Goal: Task Accomplishment & Management: Manage account settings

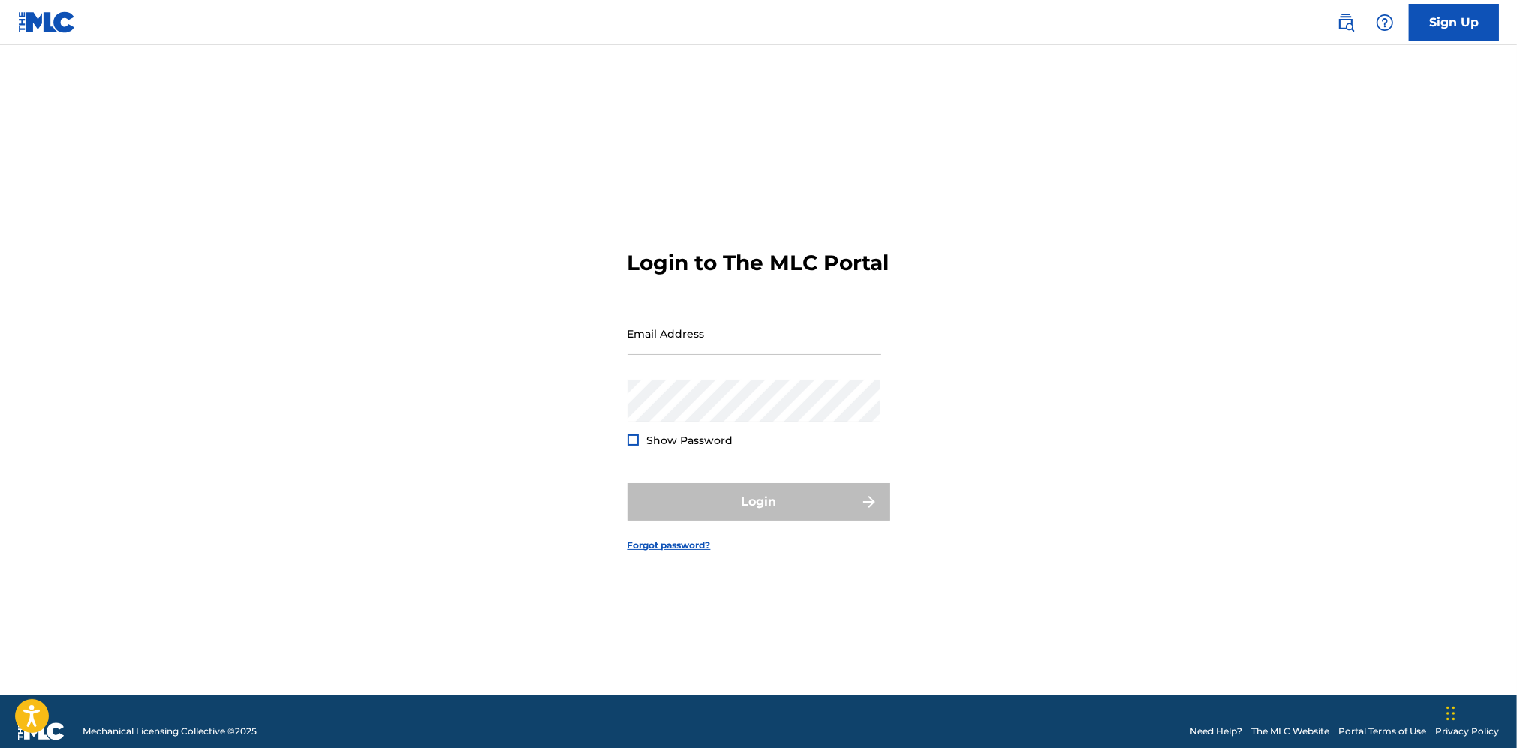
type input "[EMAIL_ADDRESS][DOMAIN_NAME]"
click at [644, 448] on div "Show Password" at bounding box center [681, 440] width 106 height 15
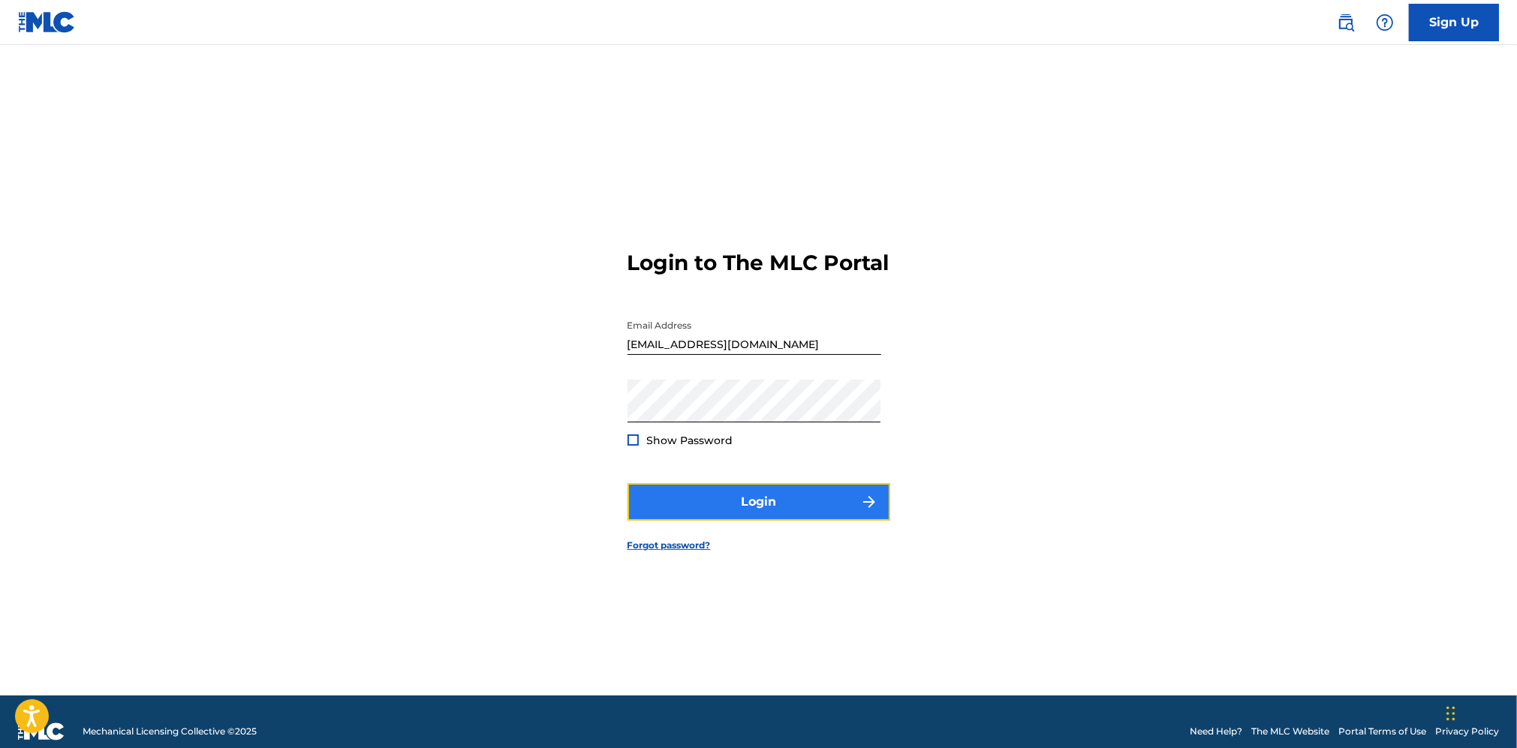
click at [670, 512] on button "Login" at bounding box center [759, 502] width 263 height 38
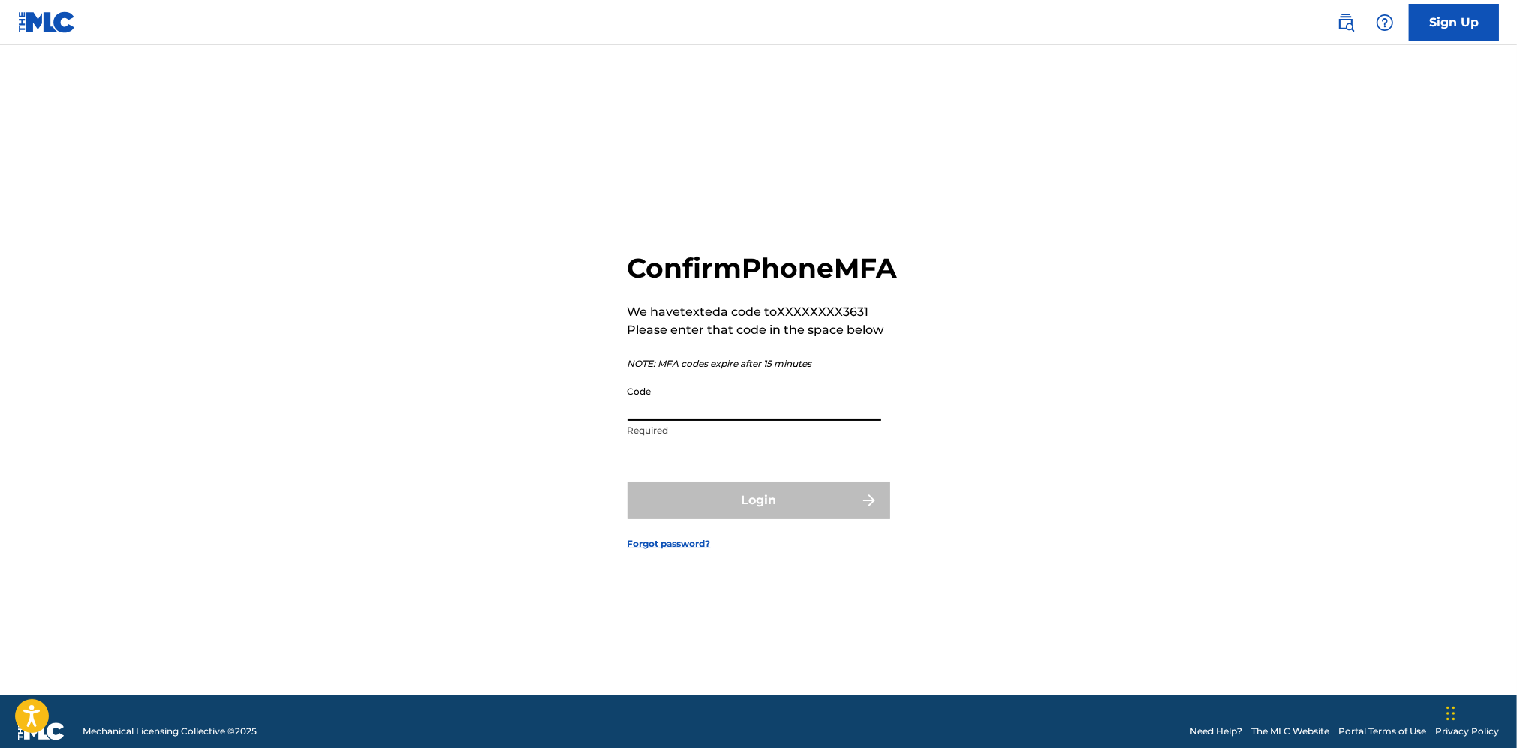
drag, startPoint x: 760, startPoint y: 410, endPoint x: 756, endPoint y: 417, distance: 8.4
click at [759, 409] on input "Code" at bounding box center [755, 399] width 254 height 43
click at [757, 394] on div "Confirm Phone MFA We have texted a code to XXXXXXXX3631 Please enter that code …" at bounding box center [763, 348] width 270 height 194
click at [741, 421] on input "Code" at bounding box center [755, 399] width 254 height 43
type input "021121"
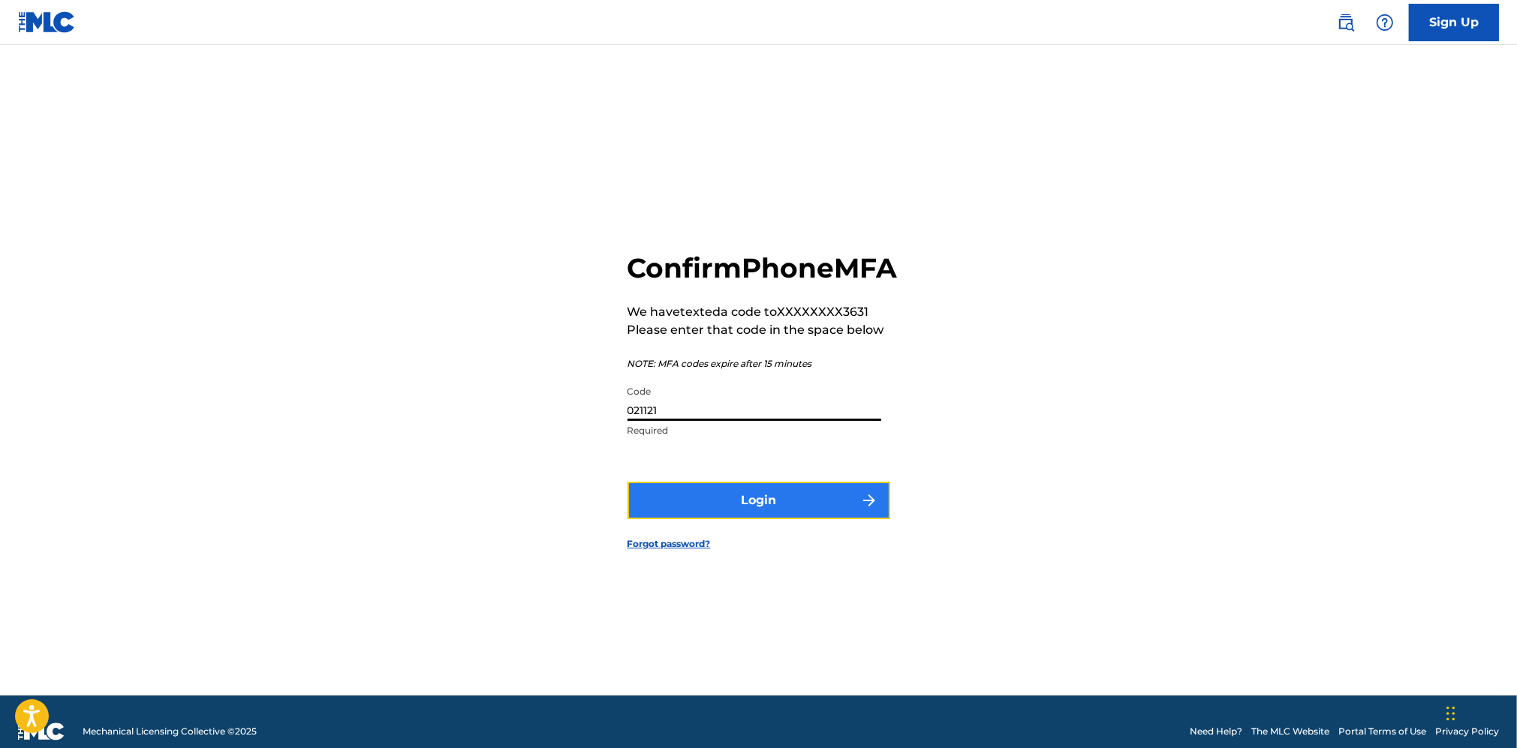
click at [822, 519] on button "Login" at bounding box center [759, 501] width 263 height 38
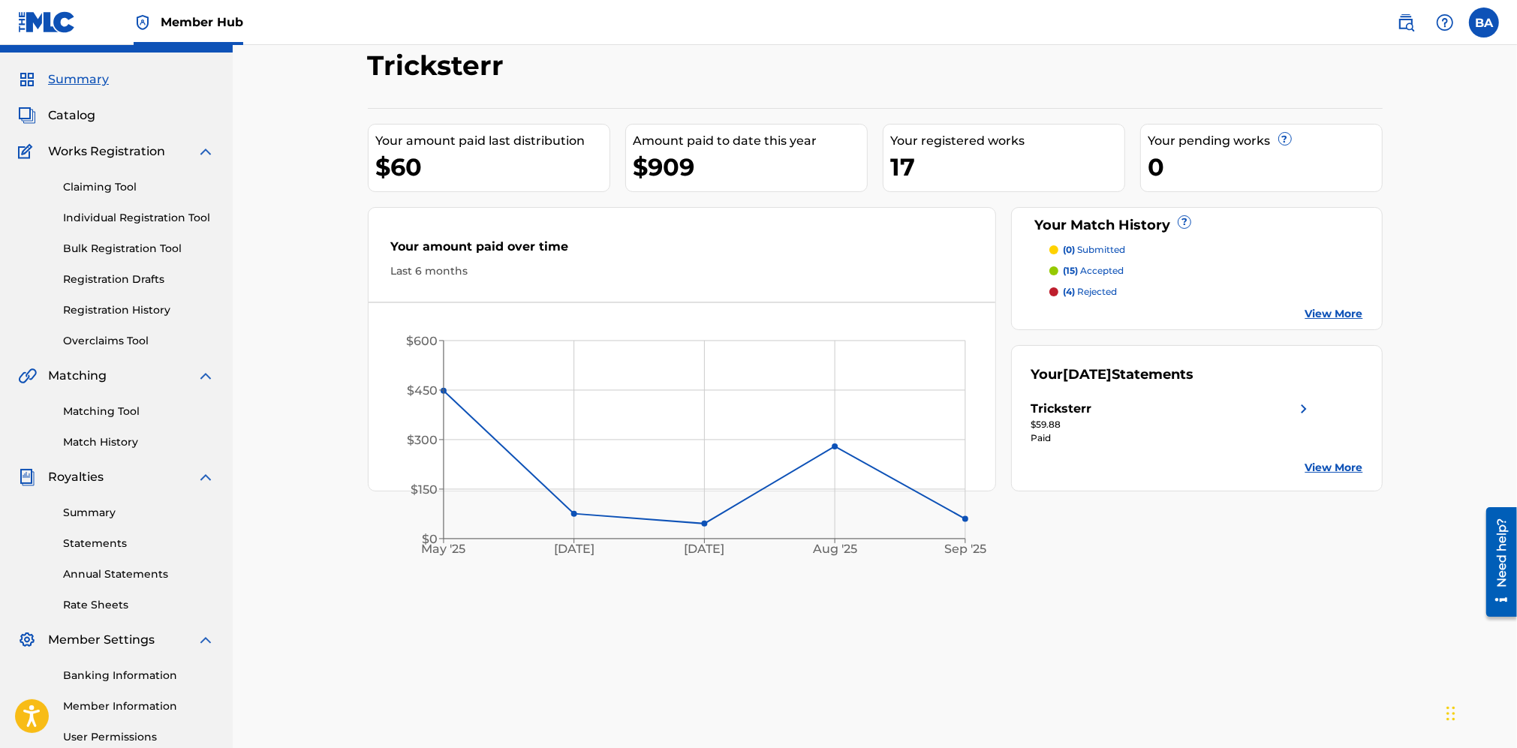
scroll to position [94, 0]
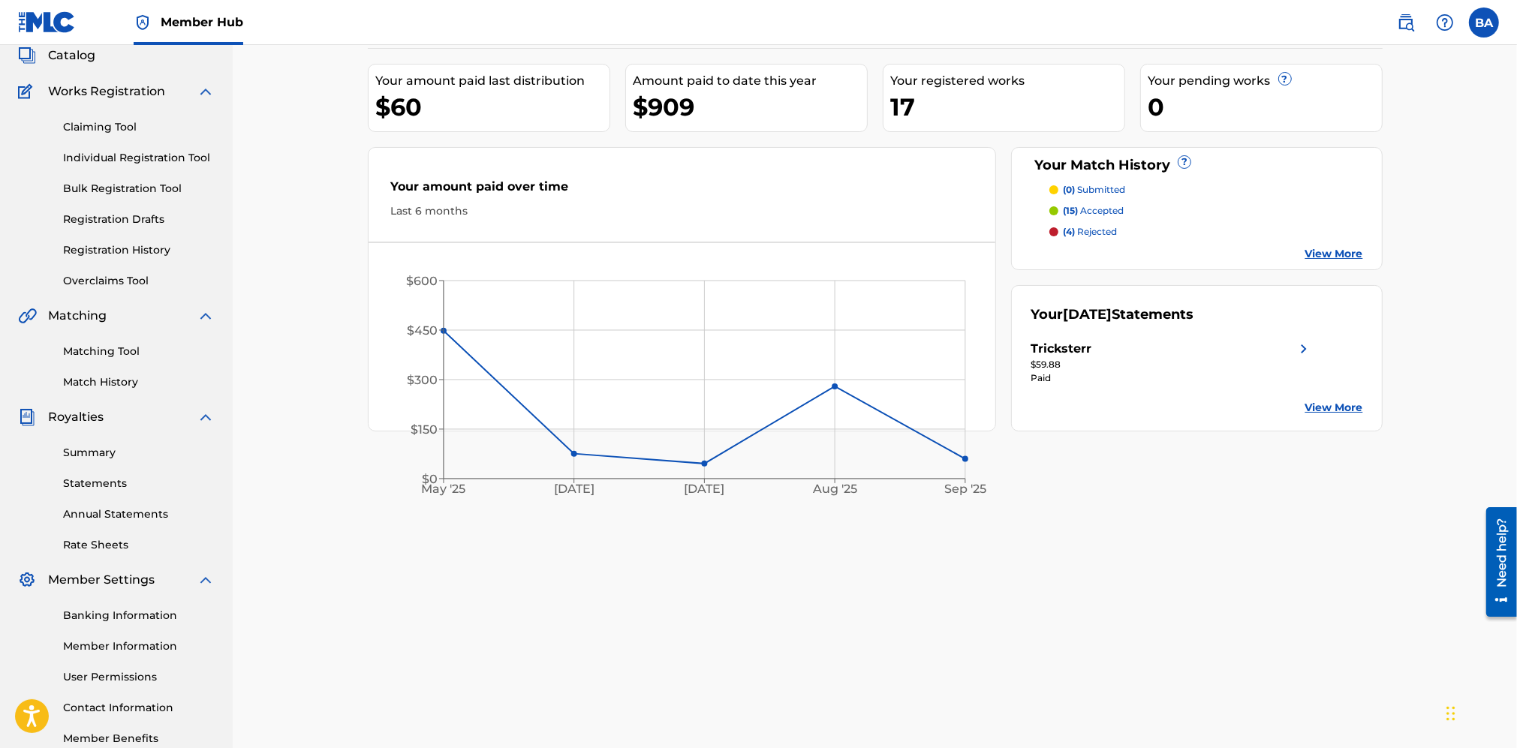
click at [106, 355] on link "Matching Tool" at bounding box center [139, 352] width 152 height 16
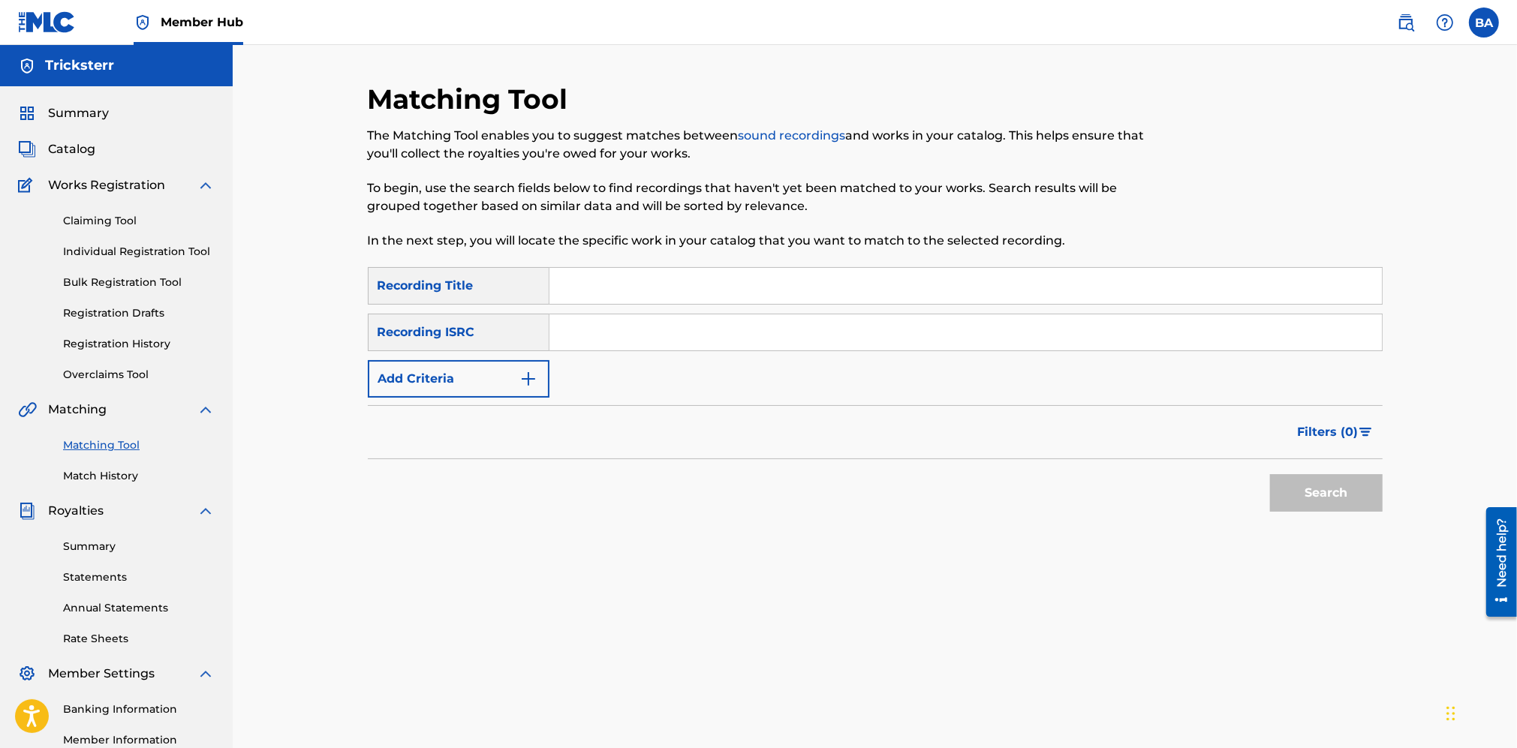
drag, startPoint x: 80, startPoint y: 110, endPoint x: 107, endPoint y: 116, distance: 27.7
click at [80, 110] on span "Summary" at bounding box center [78, 113] width 61 height 18
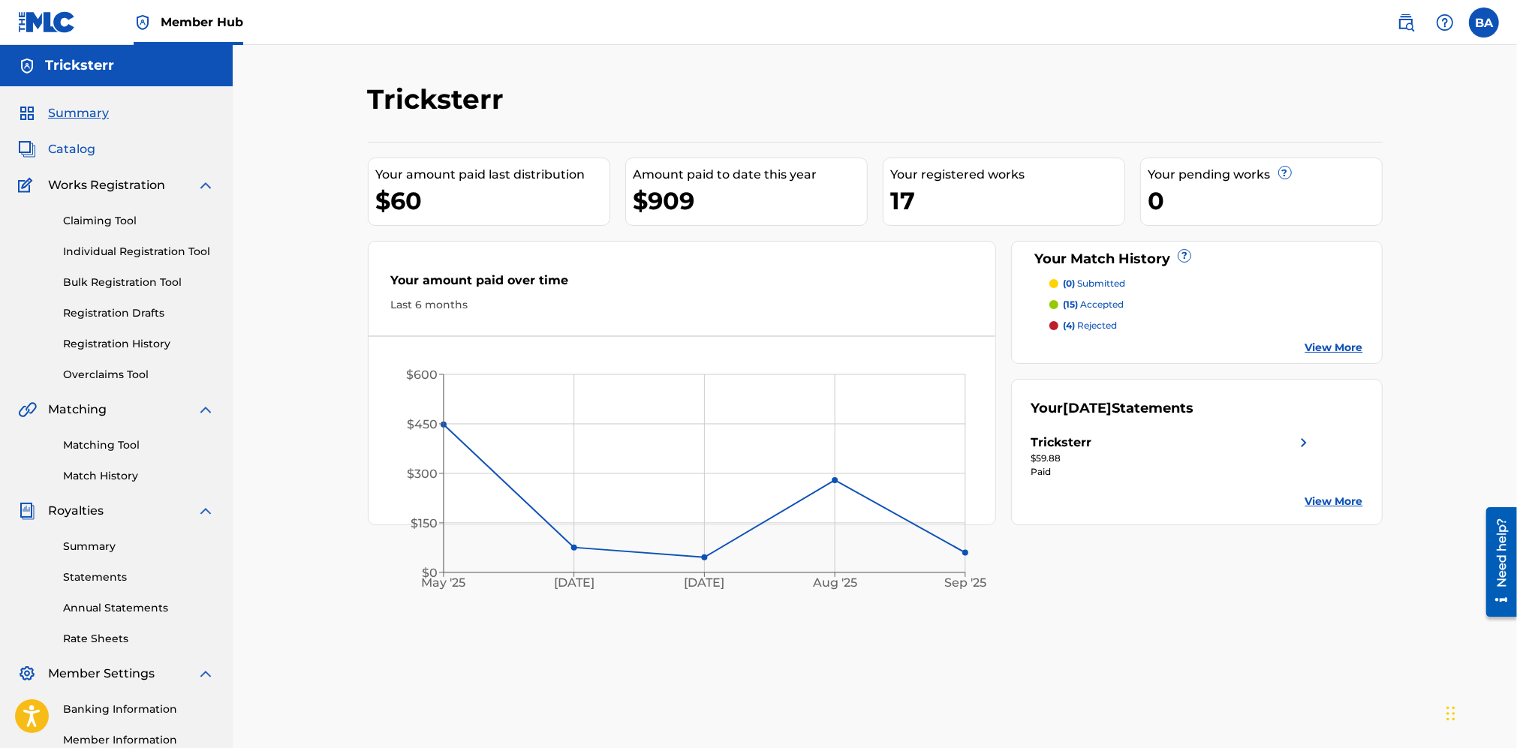
click at [95, 148] on span "Catalog" at bounding box center [71, 149] width 47 height 18
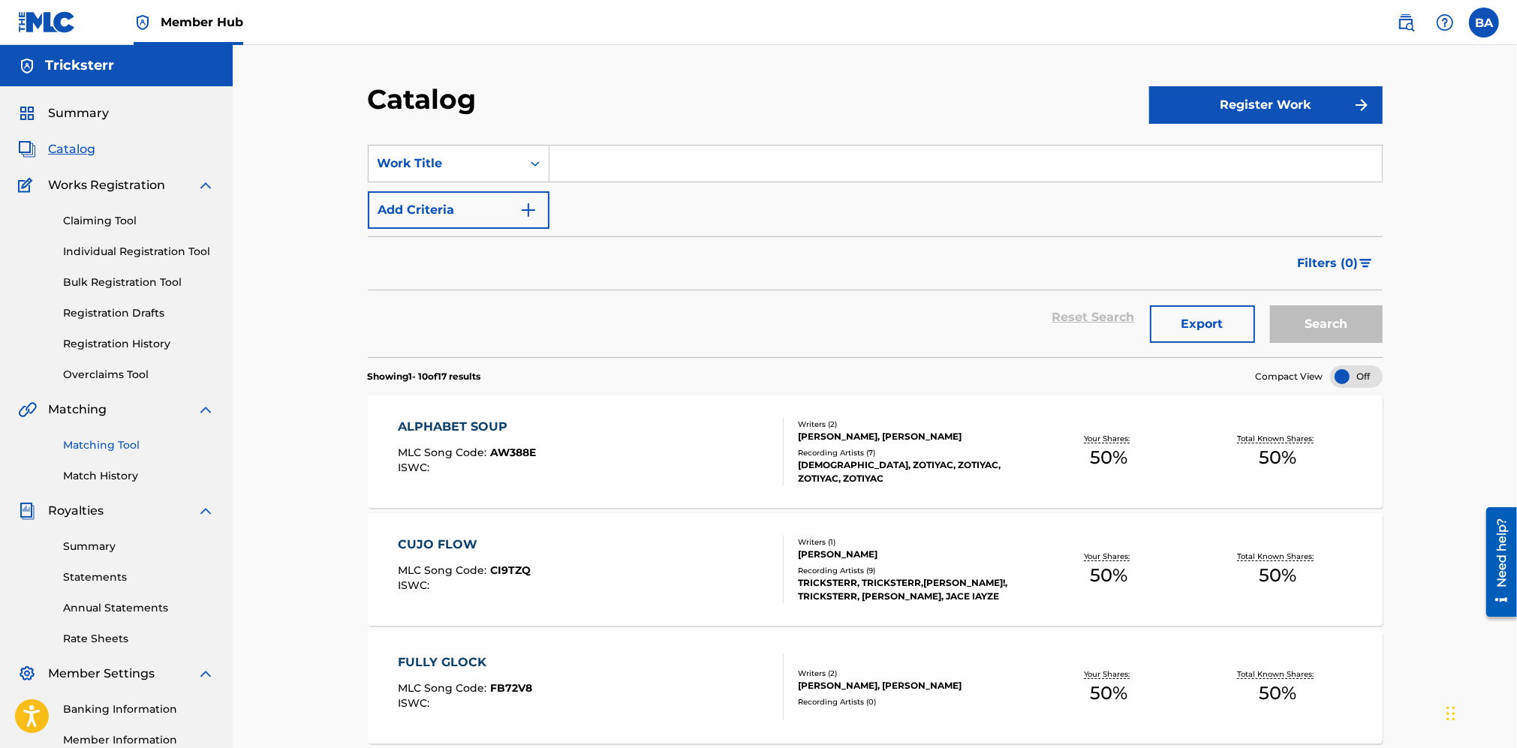
click at [95, 450] on link "Matching Tool" at bounding box center [139, 446] width 152 height 16
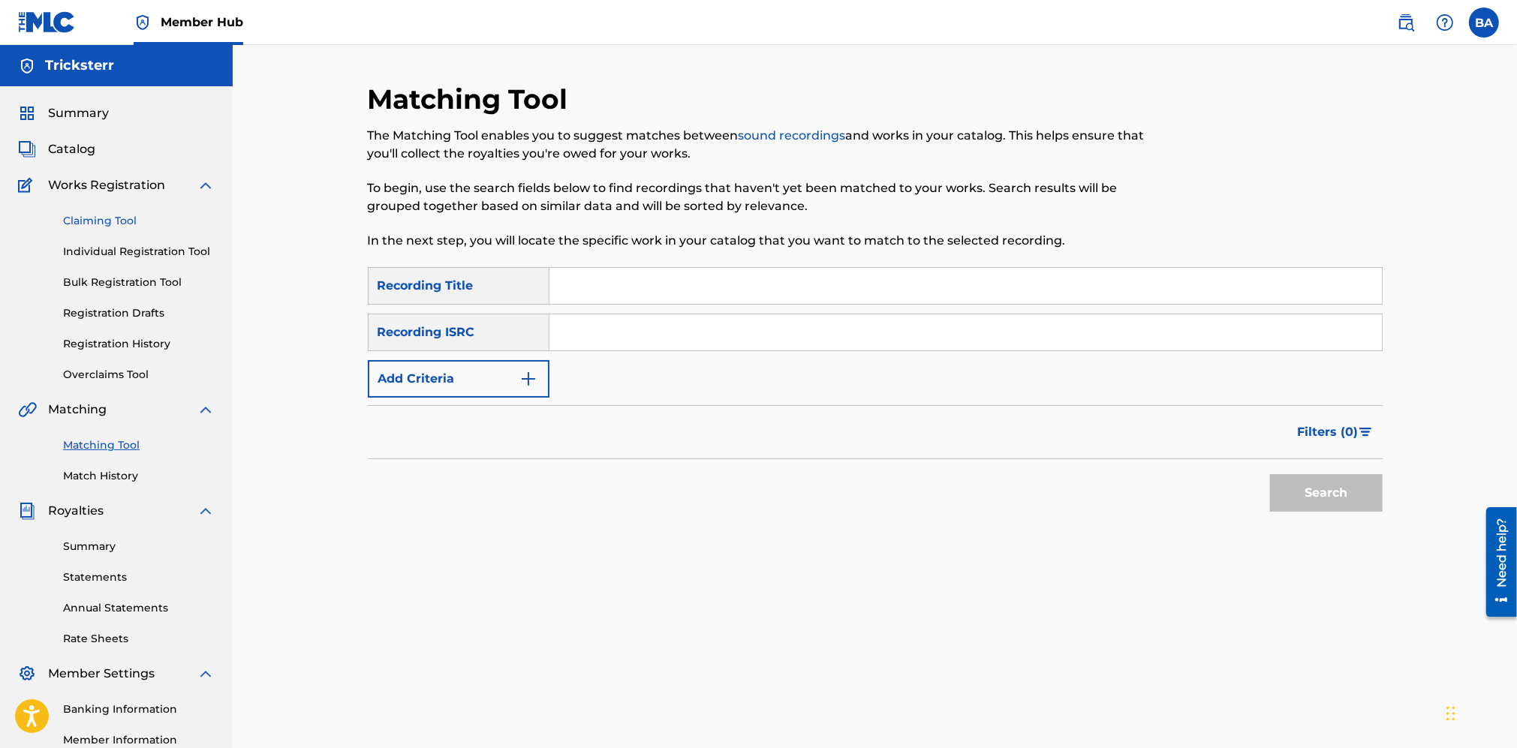
click at [125, 215] on link "Claiming Tool" at bounding box center [139, 221] width 152 height 16
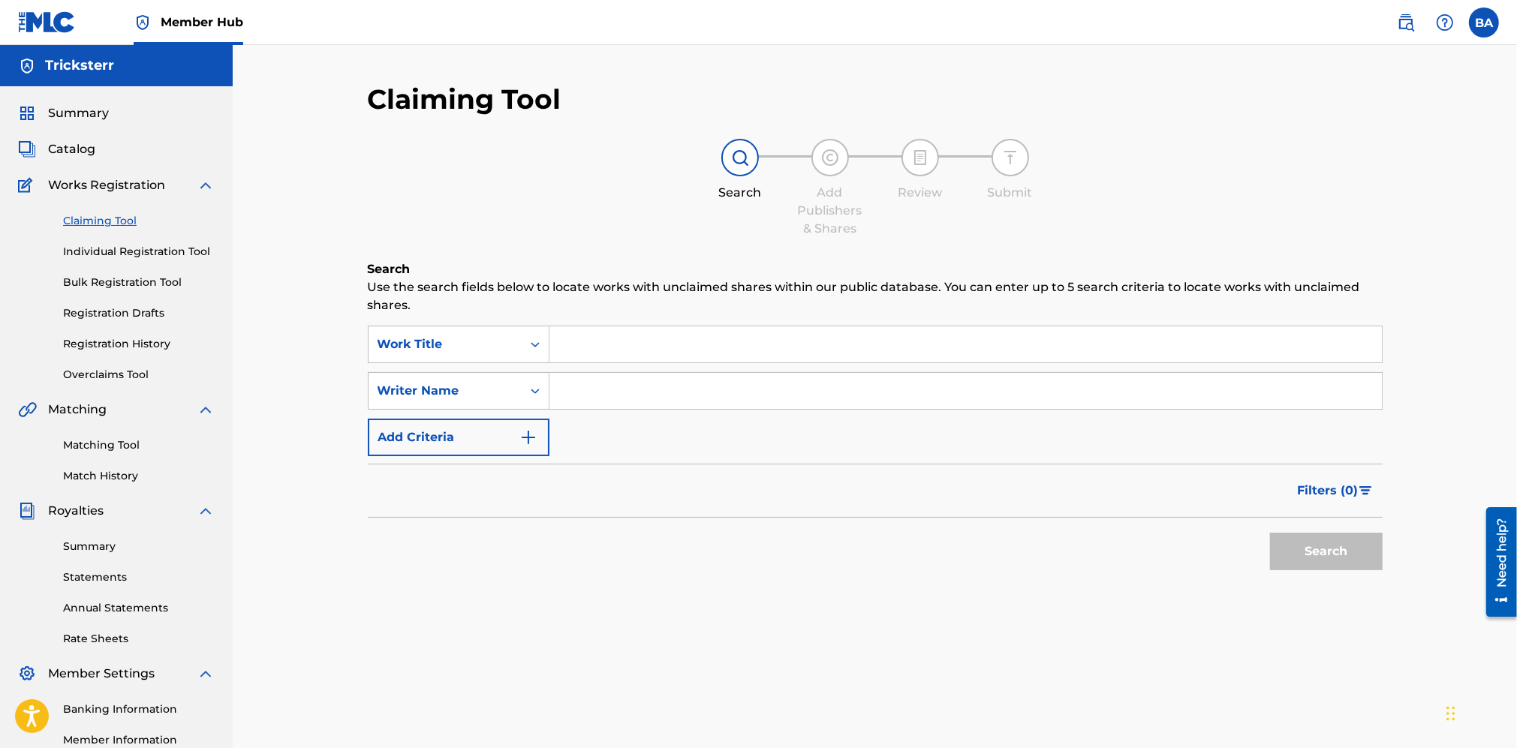
click at [573, 333] on input "Search Form" at bounding box center [966, 345] width 833 height 36
type input "pink dreads"
click at [1311, 550] on button "Search" at bounding box center [1326, 552] width 113 height 38
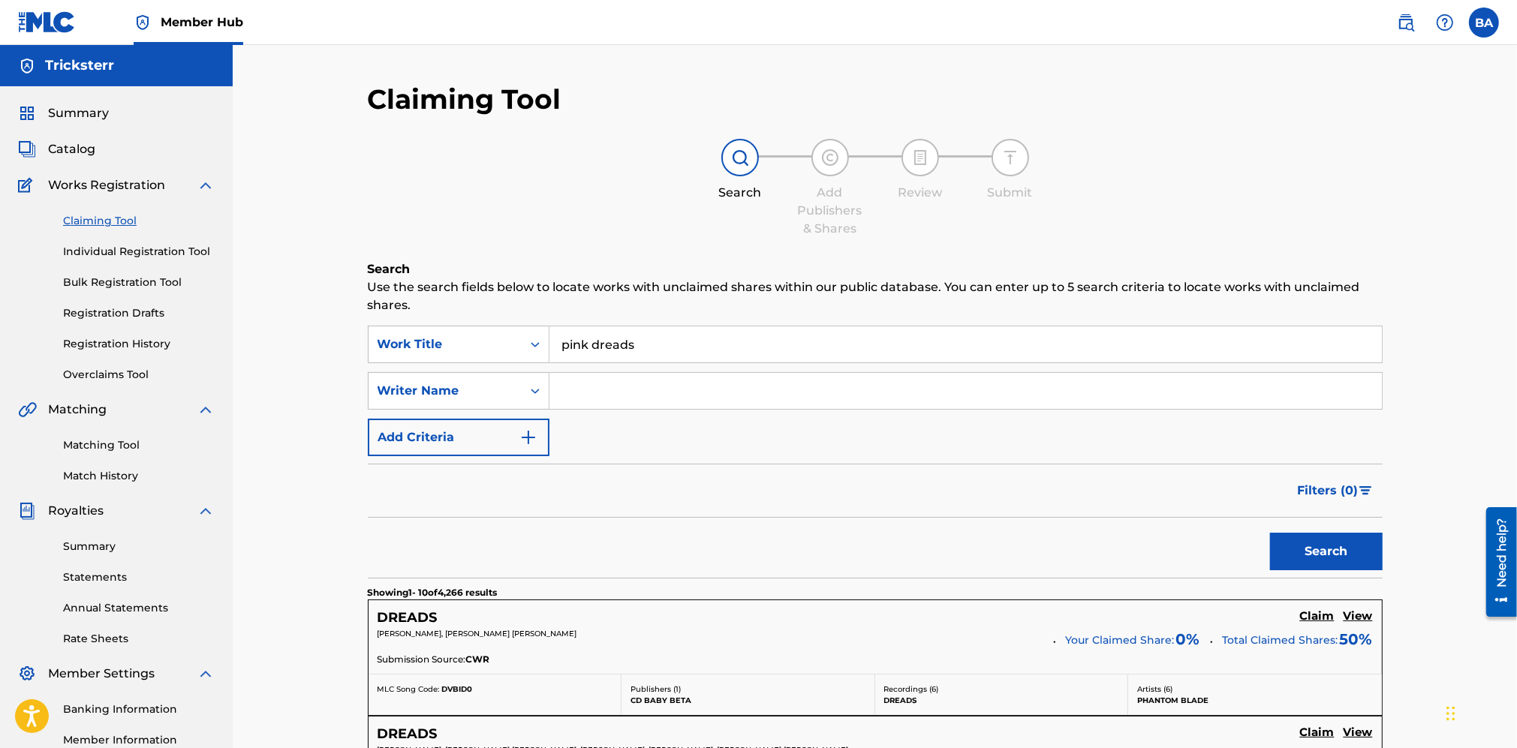
click at [668, 354] on input "pink dreads" at bounding box center [966, 345] width 833 height 36
drag, startPoint x: 658, startPoint y: 342, endPoint x: 708, endPoint y: 330, distance: 51.0
click at [708, 331] on input "pink dreads" at bounding box center [966, 345] width 833 height 36
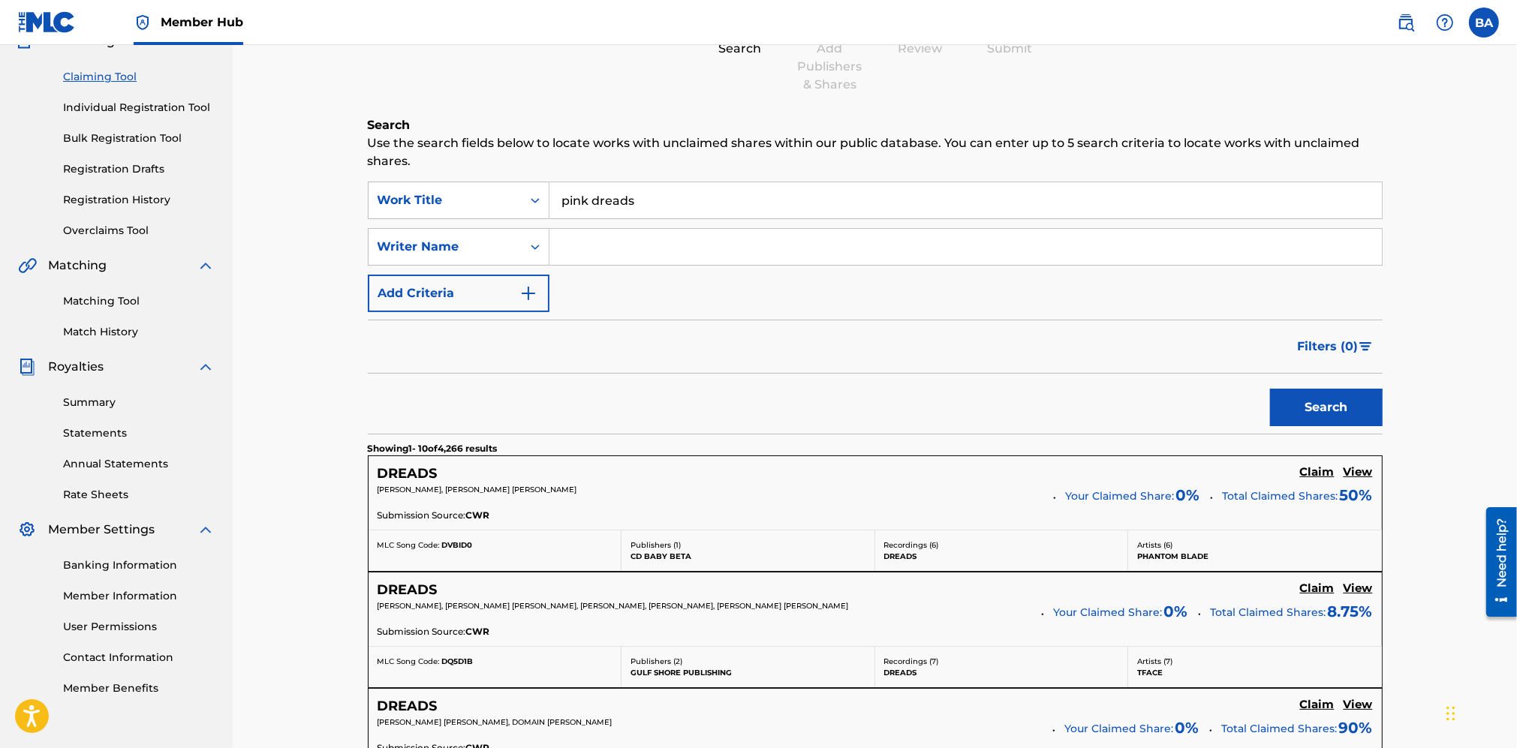
scroll to position [188, 0]
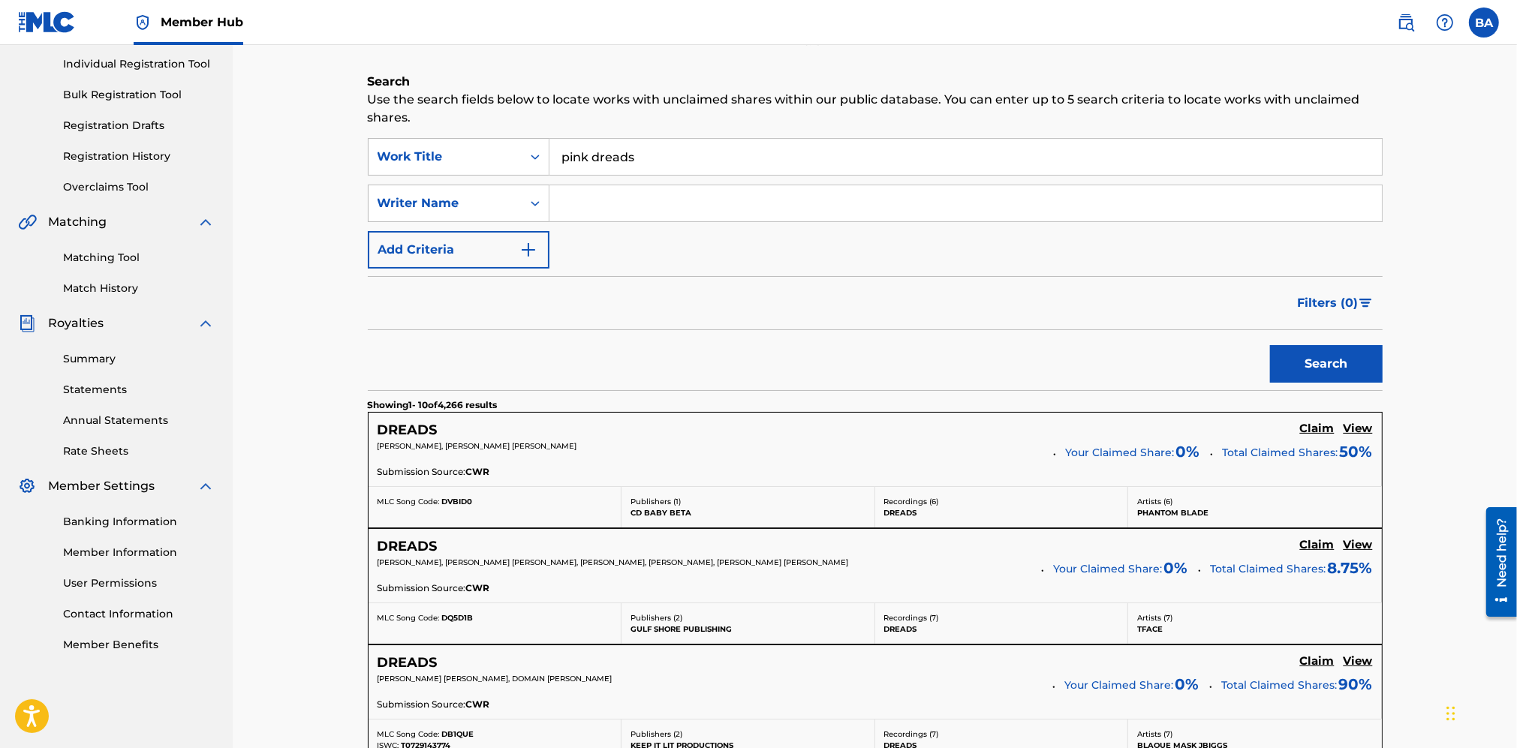
click at [122, 268] on div "Matching Tool Match History" at bounding box center [116, 263] width 197 height 65
click at [117, 261] on link "Matching Tool" at bounding box center [139, 258] width 152 height 16
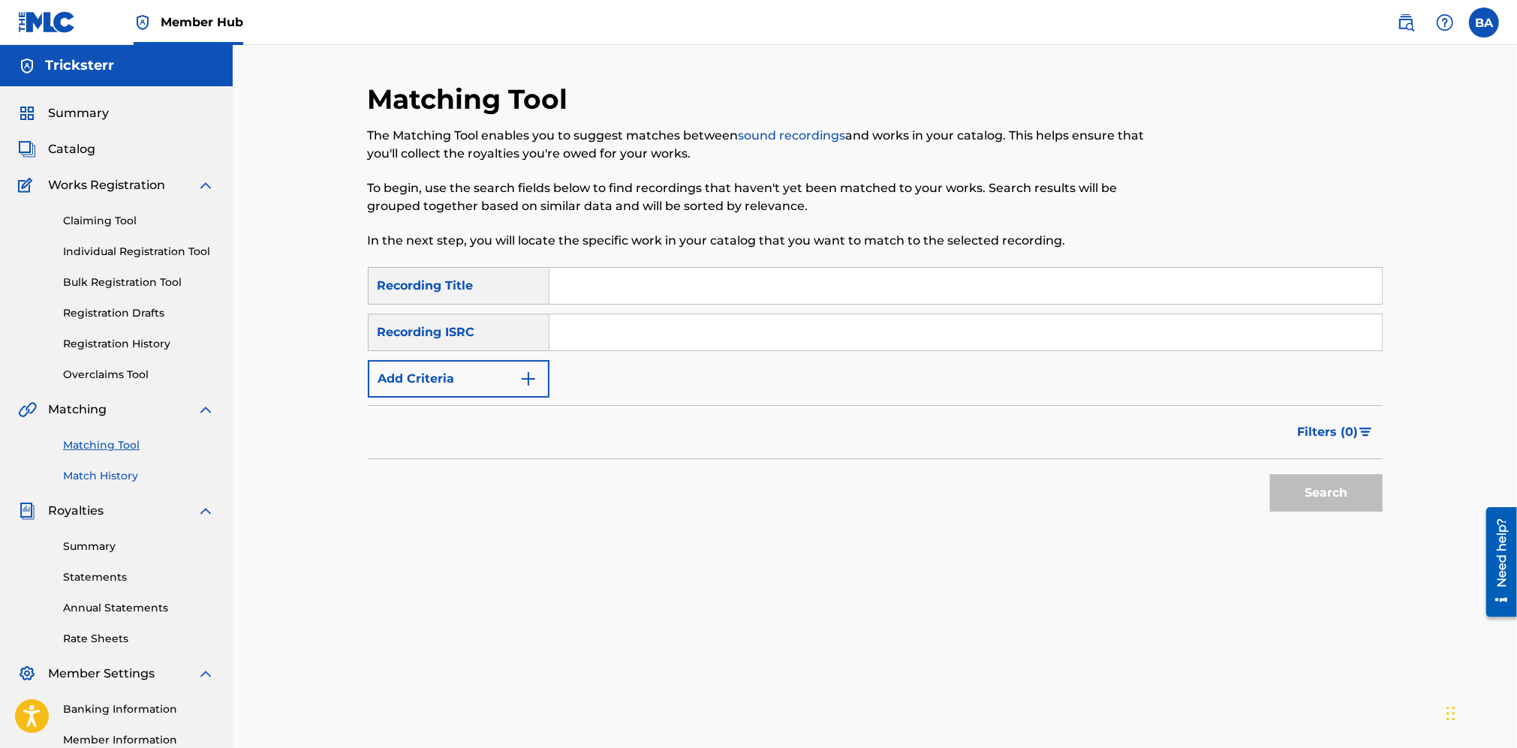
click at [116, 479] on link "Match History" at bounding box center [139, 476] width 152 height 16
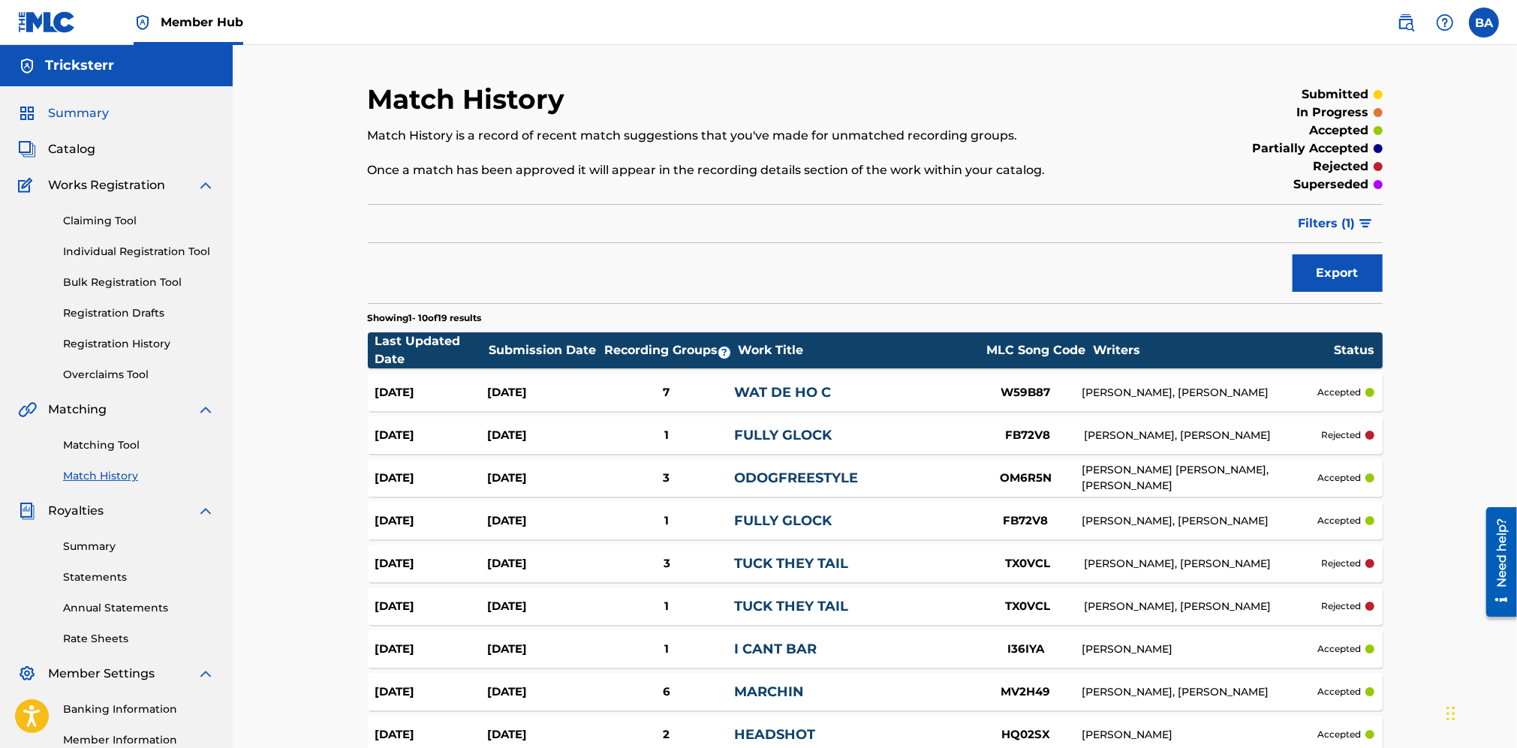
click at [69, 105] on span "Summary" at bounding box center [78, 113] width 61 height 18
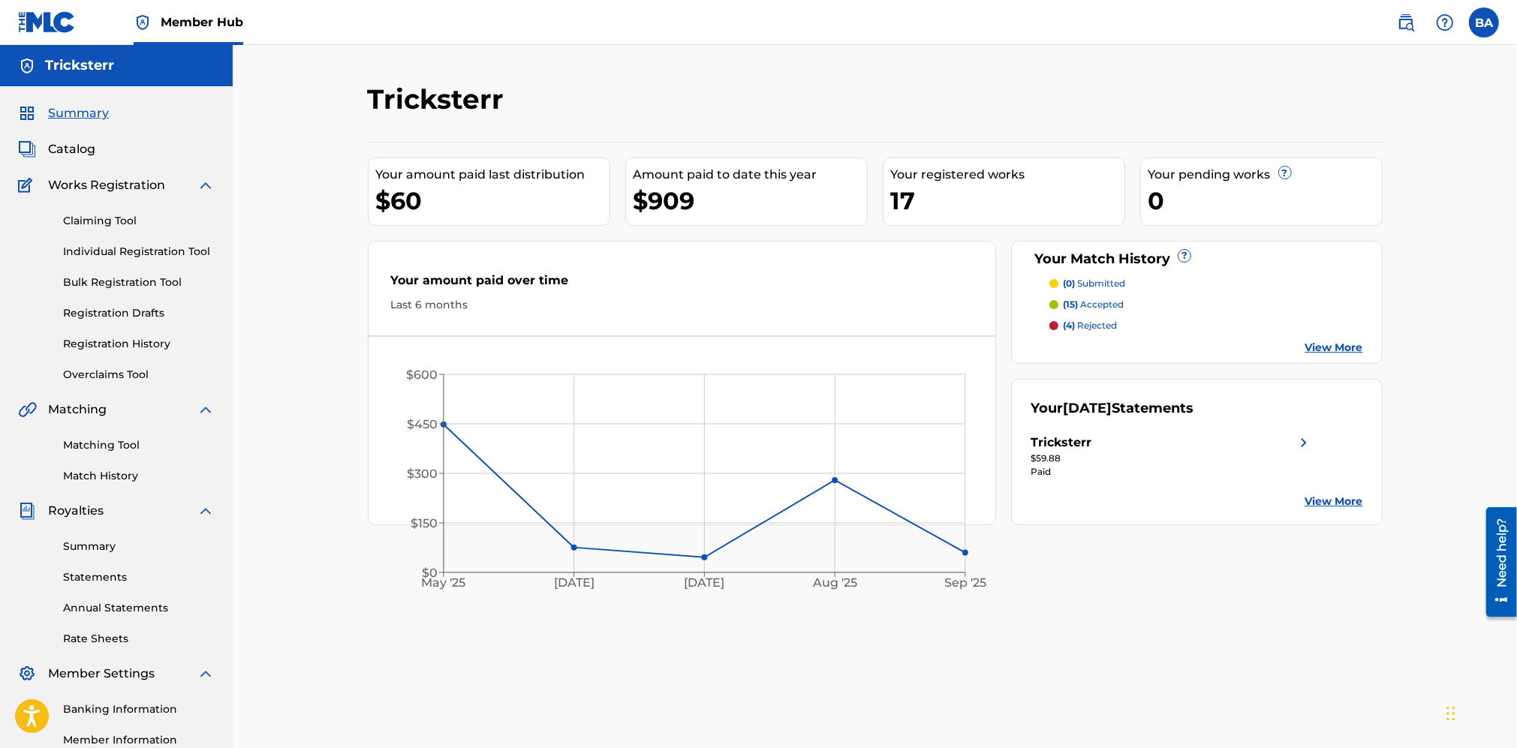
drag, startPoint x: 110, startPoint y: 448, endPoint x: 124, endPoint y: 384, distance: 65.2
click at [109, 449] on link "Matching Tool" at bounding box center [139, 446] width 152 height 16
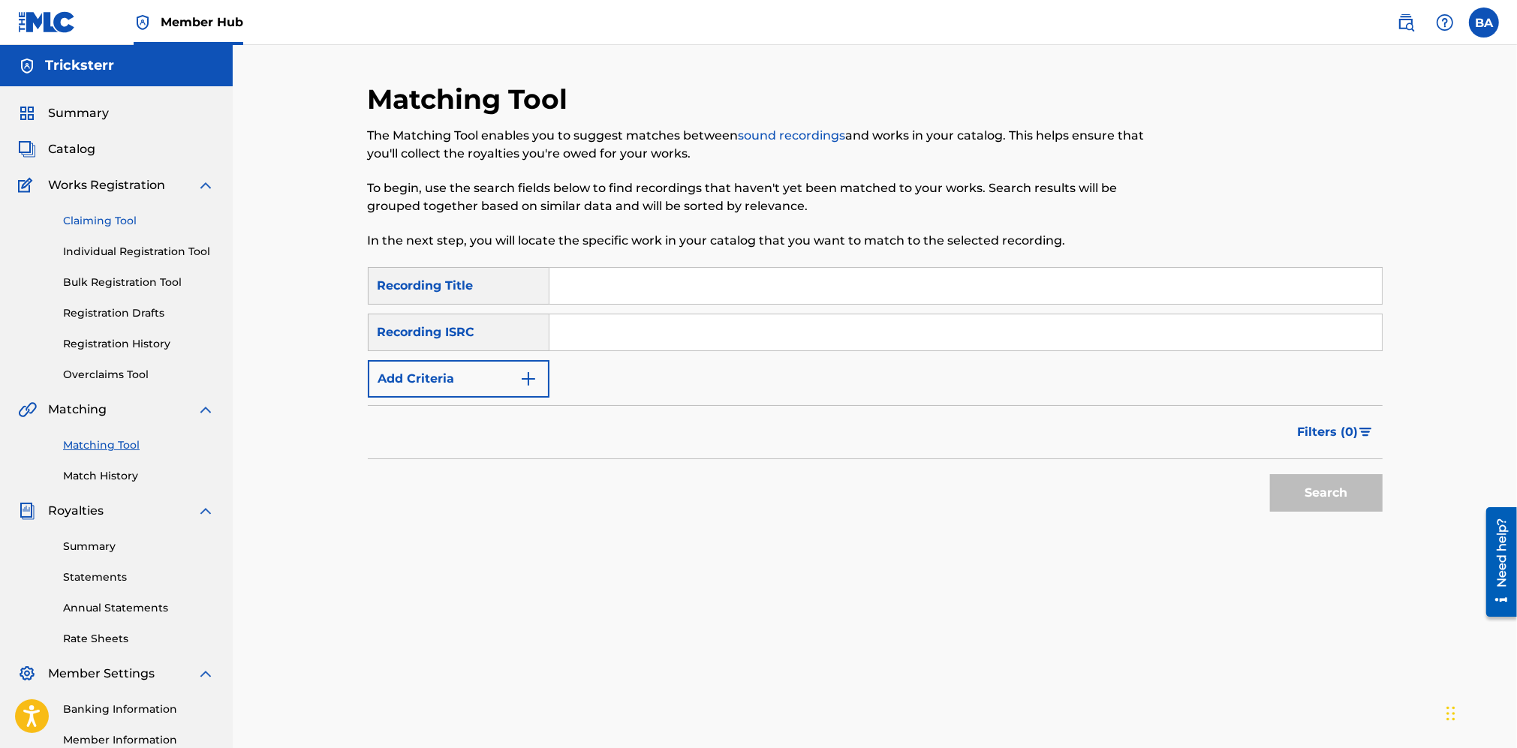
drag, startPoint x: 133, startPoint y: 215, endPoint x: 146, endPoint y: 225, distance: 17.1
click at [132, 215] on link "Claiming Tool" at bounding box center [139, 221] width 152 height 16
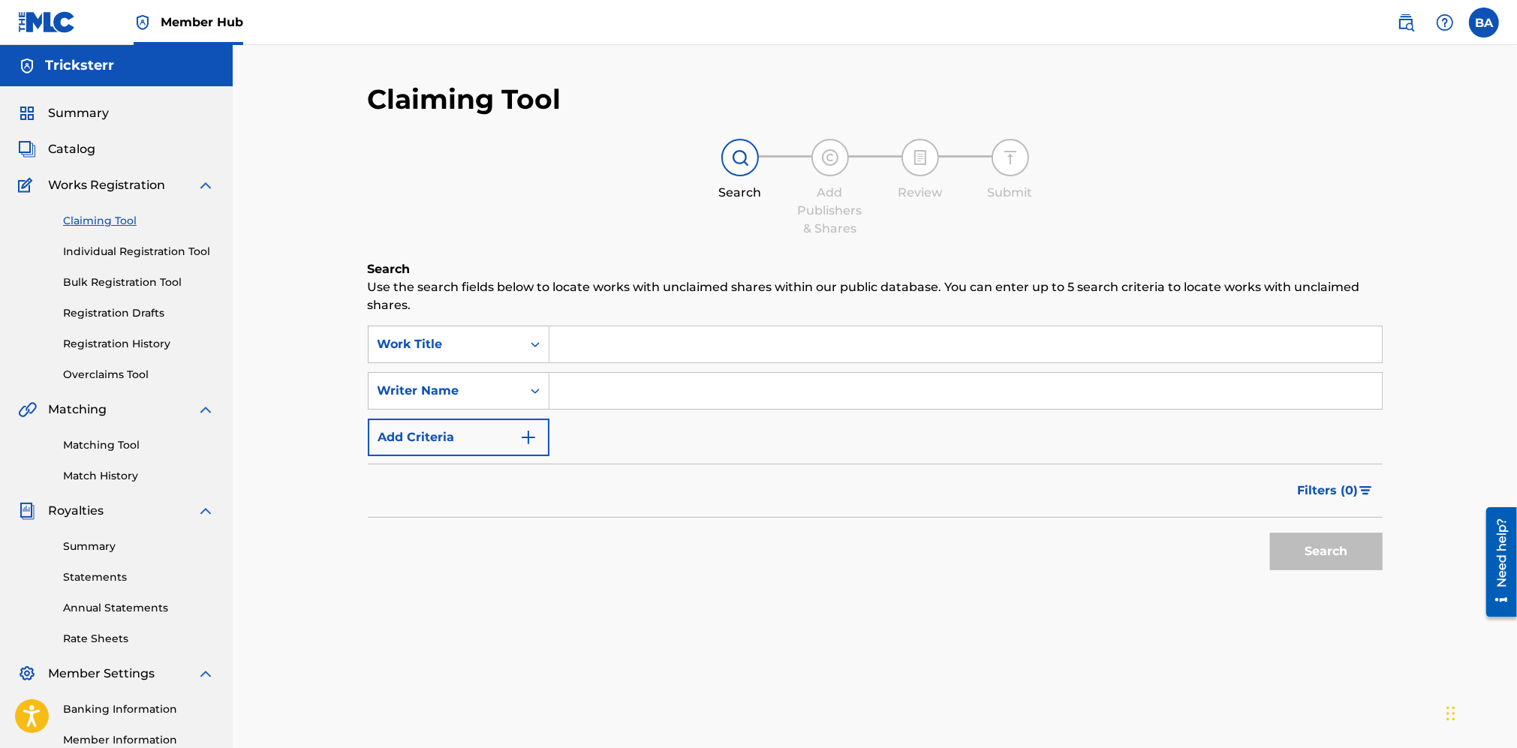
click at [625, 340] on input "Search Form" at bounding box center [966, 345] width 833 height 36
drag, startPoint x: 492, startPoint y: 389, endPoint x: 490, endPoint y: 404, distance: 15.1
click at [490, 390] on div "Writer Name" at bounding box center [445, 391] width 135 height 18
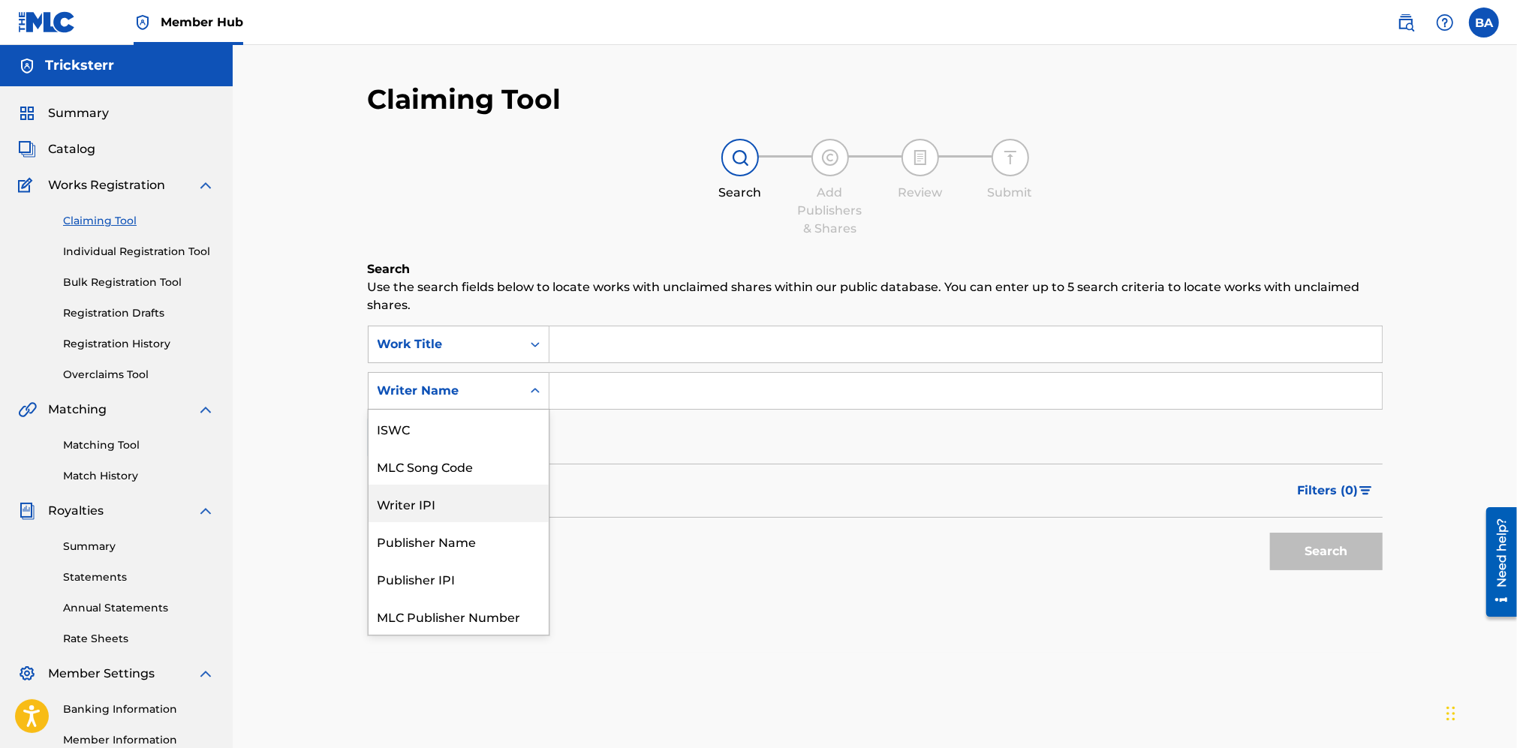
scroll to position [38, 0]
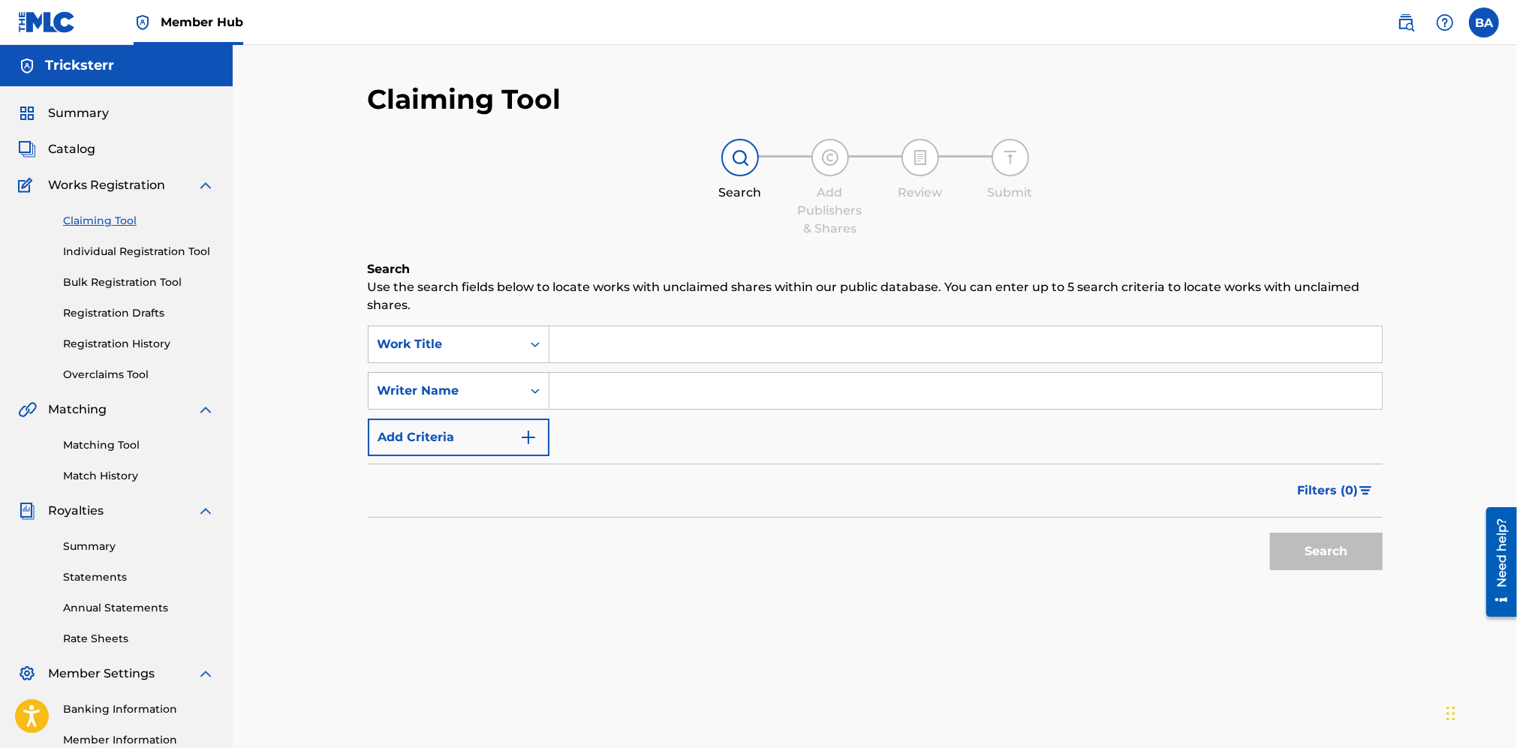
click at [589, 393] on input "Search Form" at bounding box center [966, 391] width 833 height 36
type input "swapa"
click at [1270, 533] on button "Search" at bounding box center [1326, 552] width 113 height 38
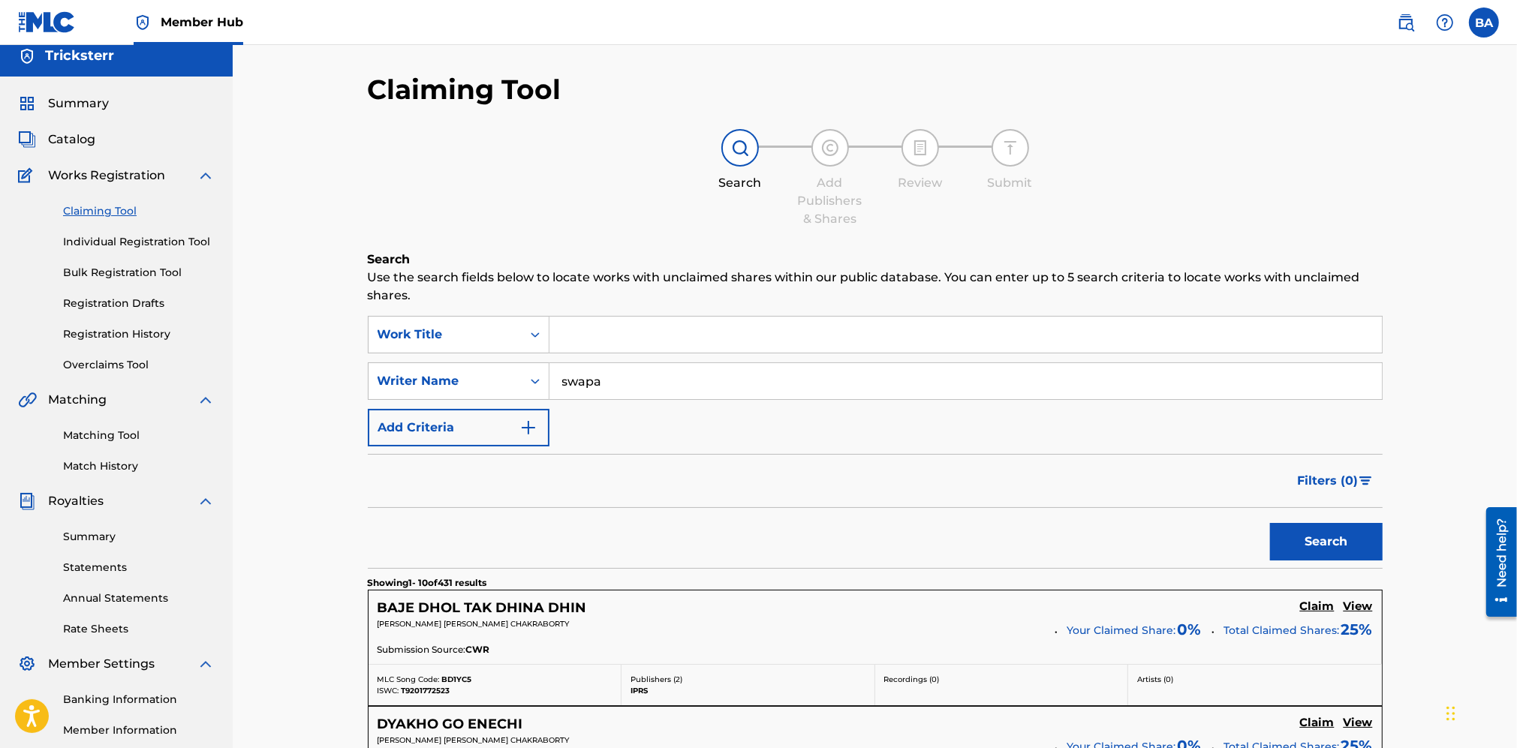
scroll to position [0, 0]
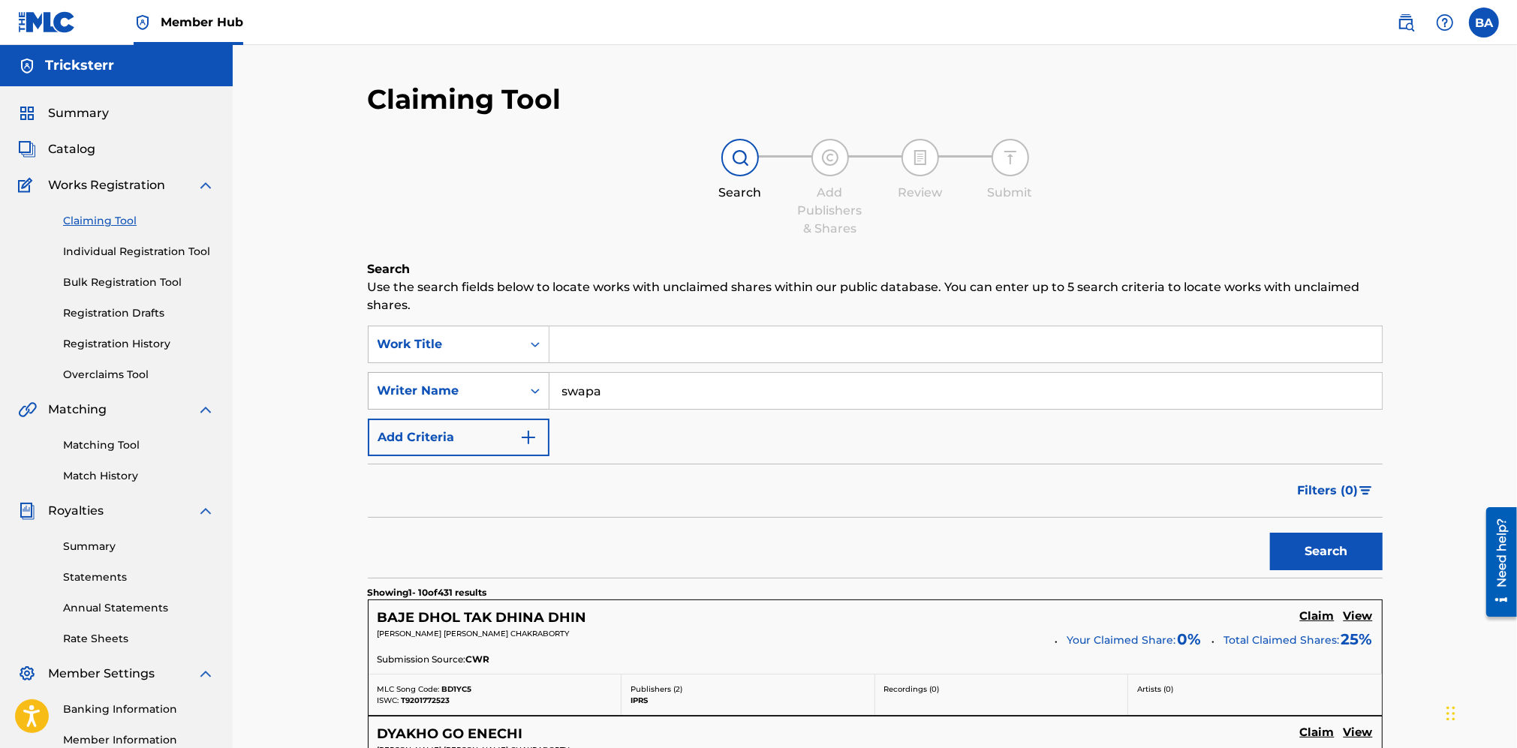
click at [453, 392] on div "Writer Name" at bounding box center [445, 391] width 135 height 18
drag, startPoint x: 661, startPoint y: 413, endPoint x: 579, endPoint y: 394, distance: 84.0
click at [572, 395] on div "SearchWithCriteria7ccf7265-9201-4f85-b160-79efe5ca127f Work Title SearchWithCri…" at bounding box center [875, 391] width 1015 height 131
drag, startPoint x: 632, startPoint y: 391, endPoint x: 531, endPoint y: 393, distance: 101.4
click at [544, 392] on div "SearchWithCriteriace870833-a34b-4d72-8975-f93af7cb05f3 Writer Name swapa" at bounding box center [875, 391] width 1015 height 38
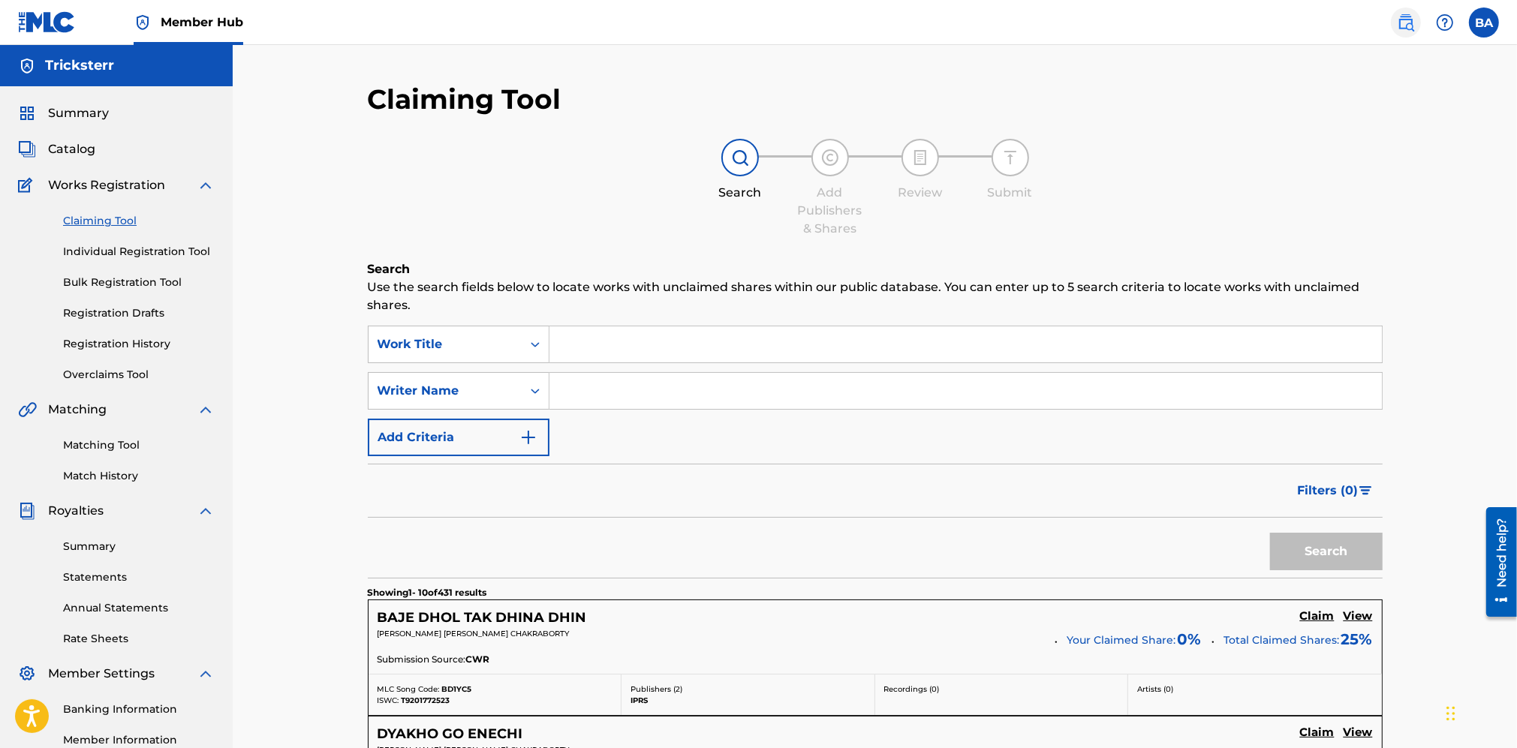
click at [1416, 15] on link at bounding box center [1406, 23] width 30 height 30
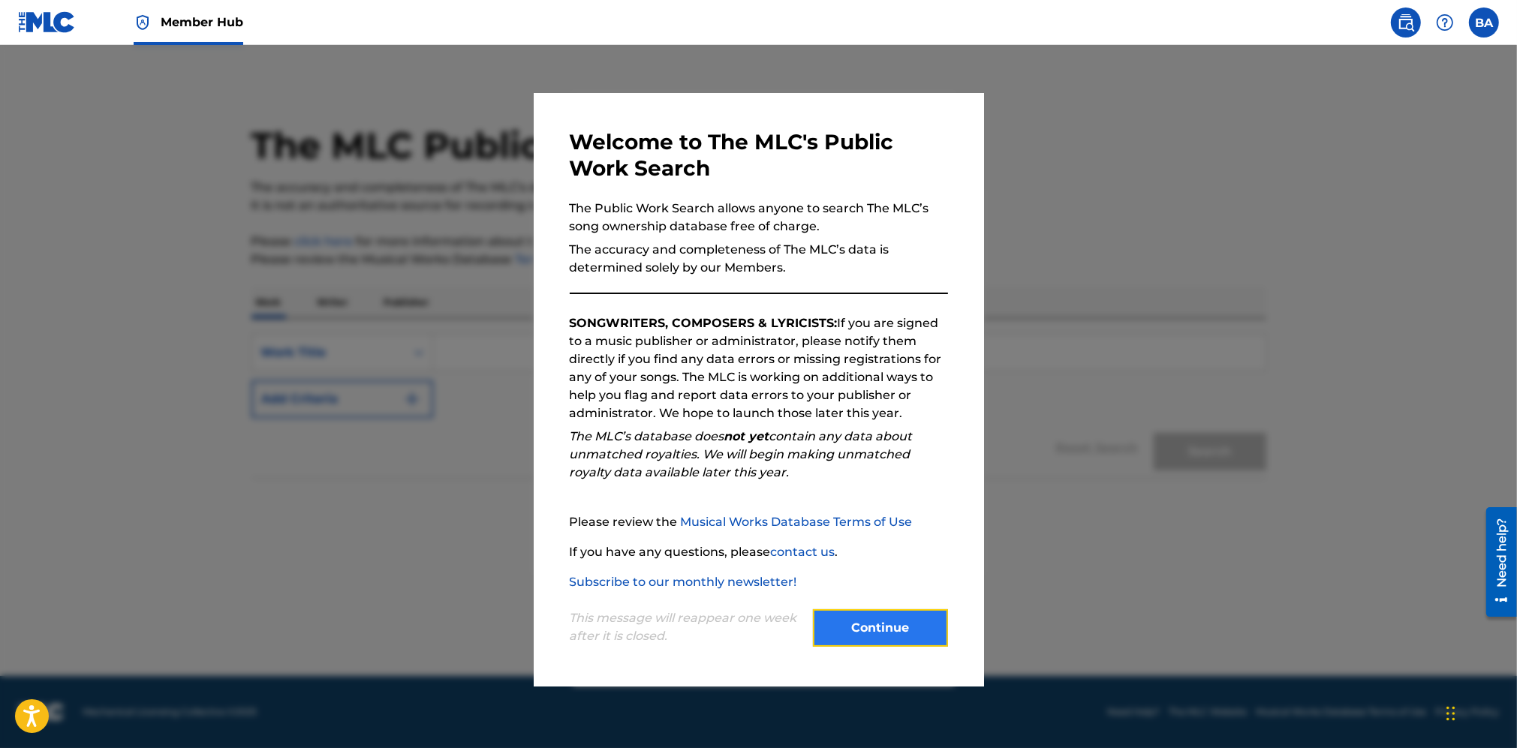
click at [845, 620] on button "Continue" at bounding box center [880, 629] width 135 height 38
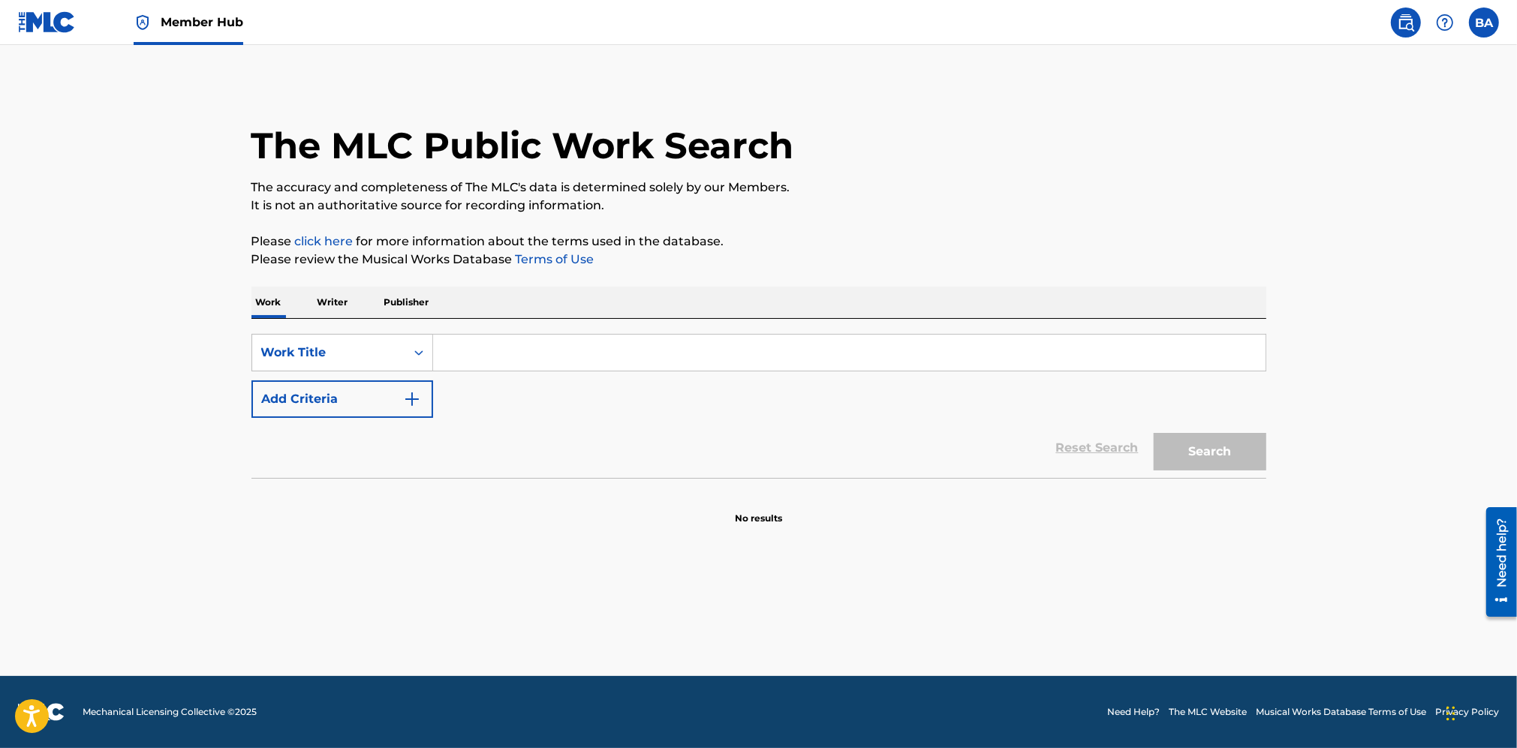
click at [41, 34] on link at bounding box center [47, 22] width 58 height 44
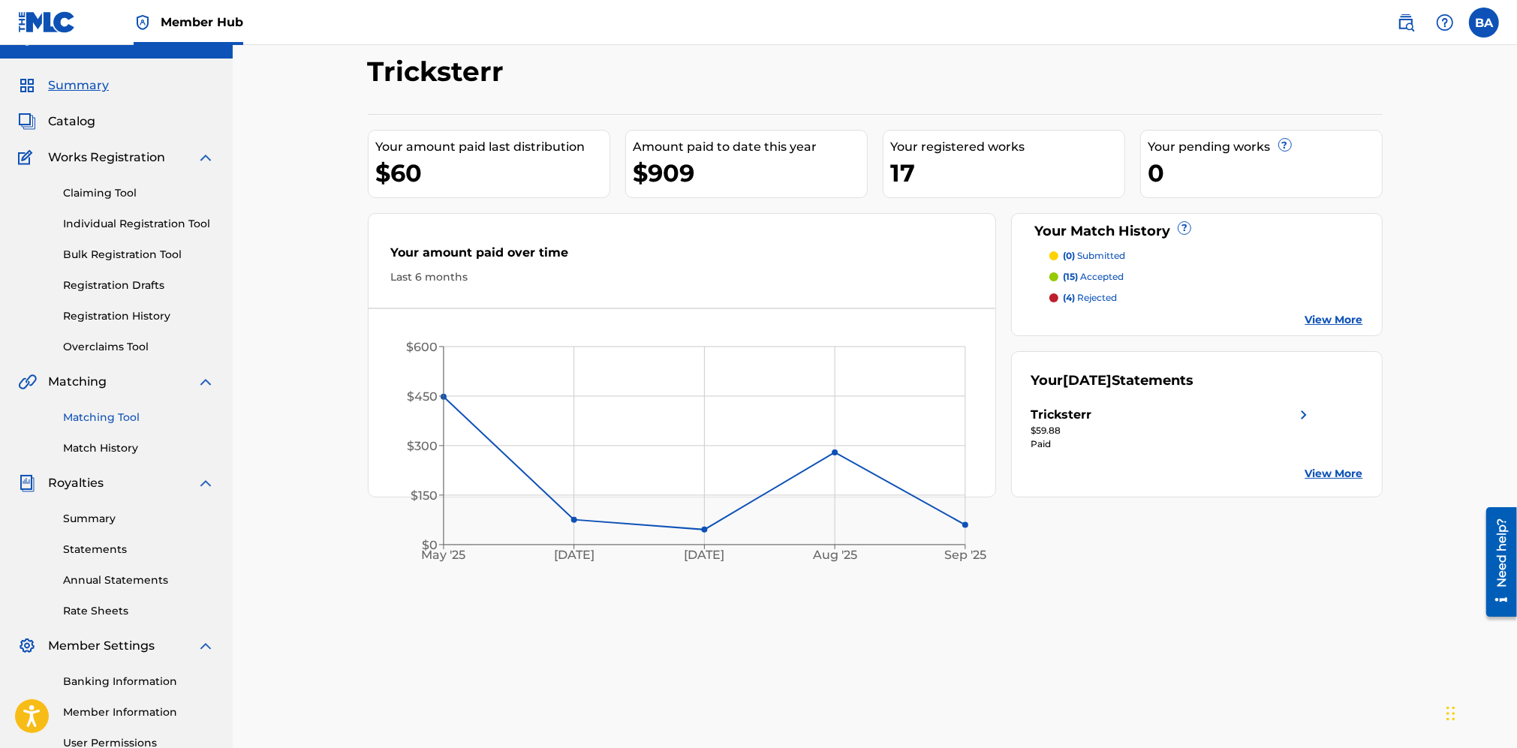
scroll to position [94, 0]
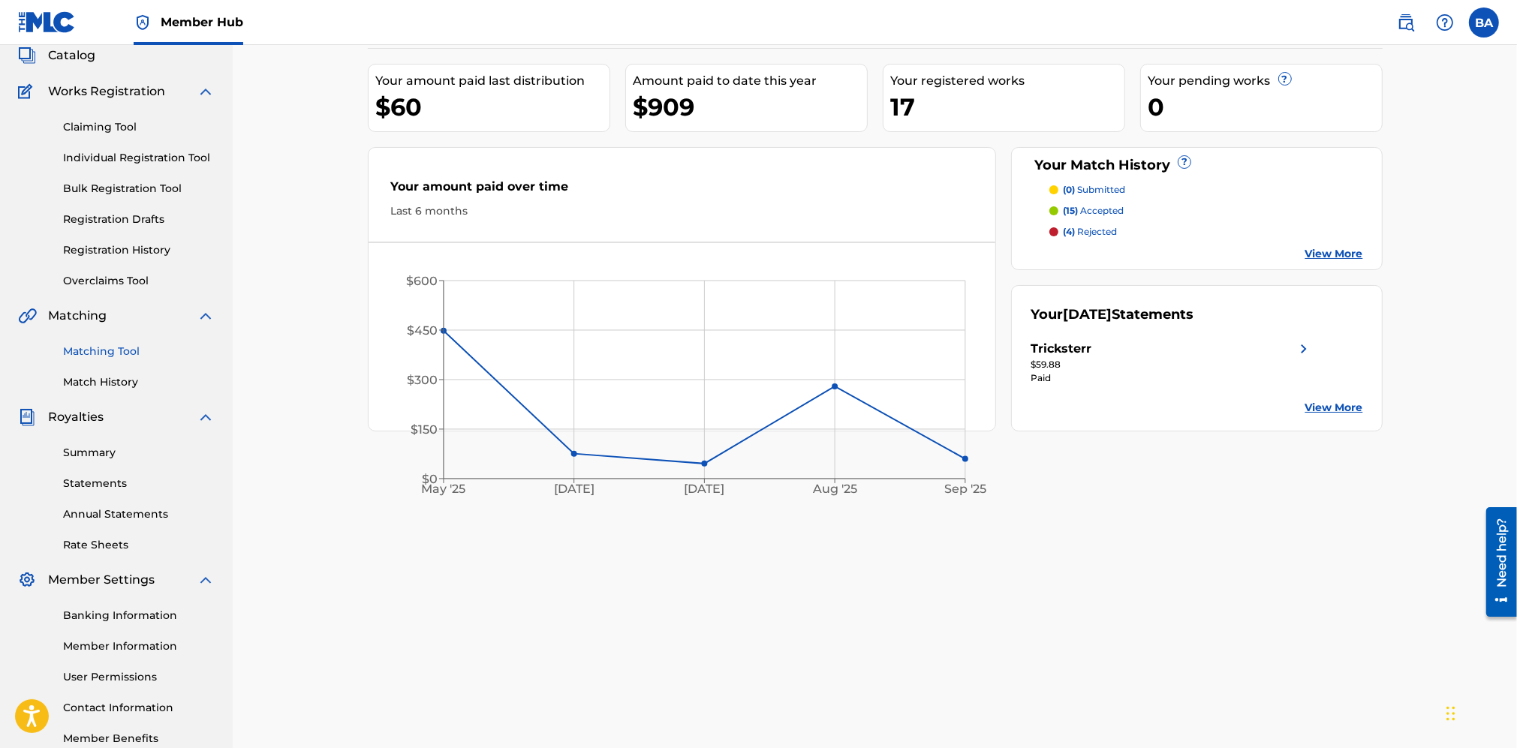
click at [103, 346] on link "Matching Tool" at bounding box center [139, 352] width 152 height 16
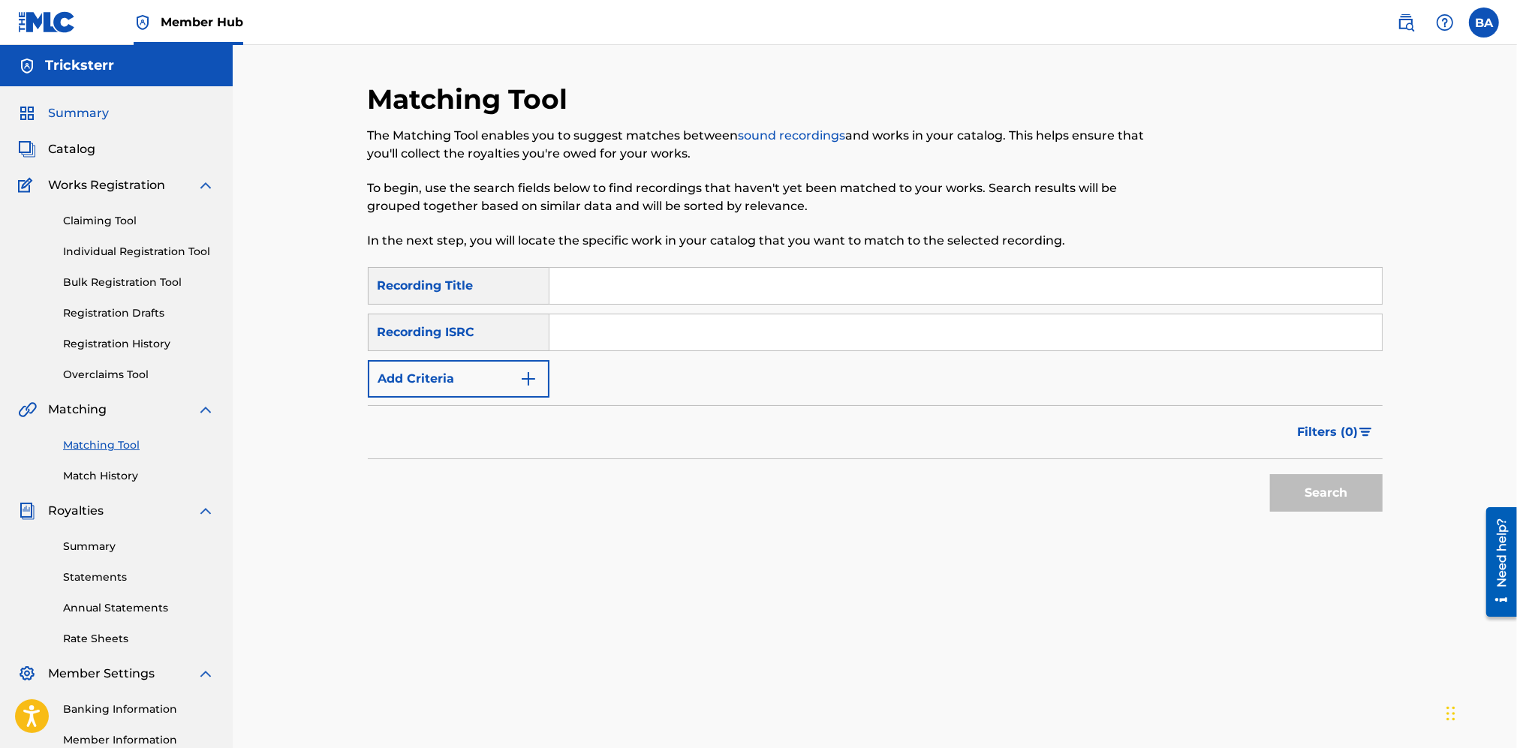
click at [72, 115] on span "Summary" at bounding box center [78, 113] width 61 height 18
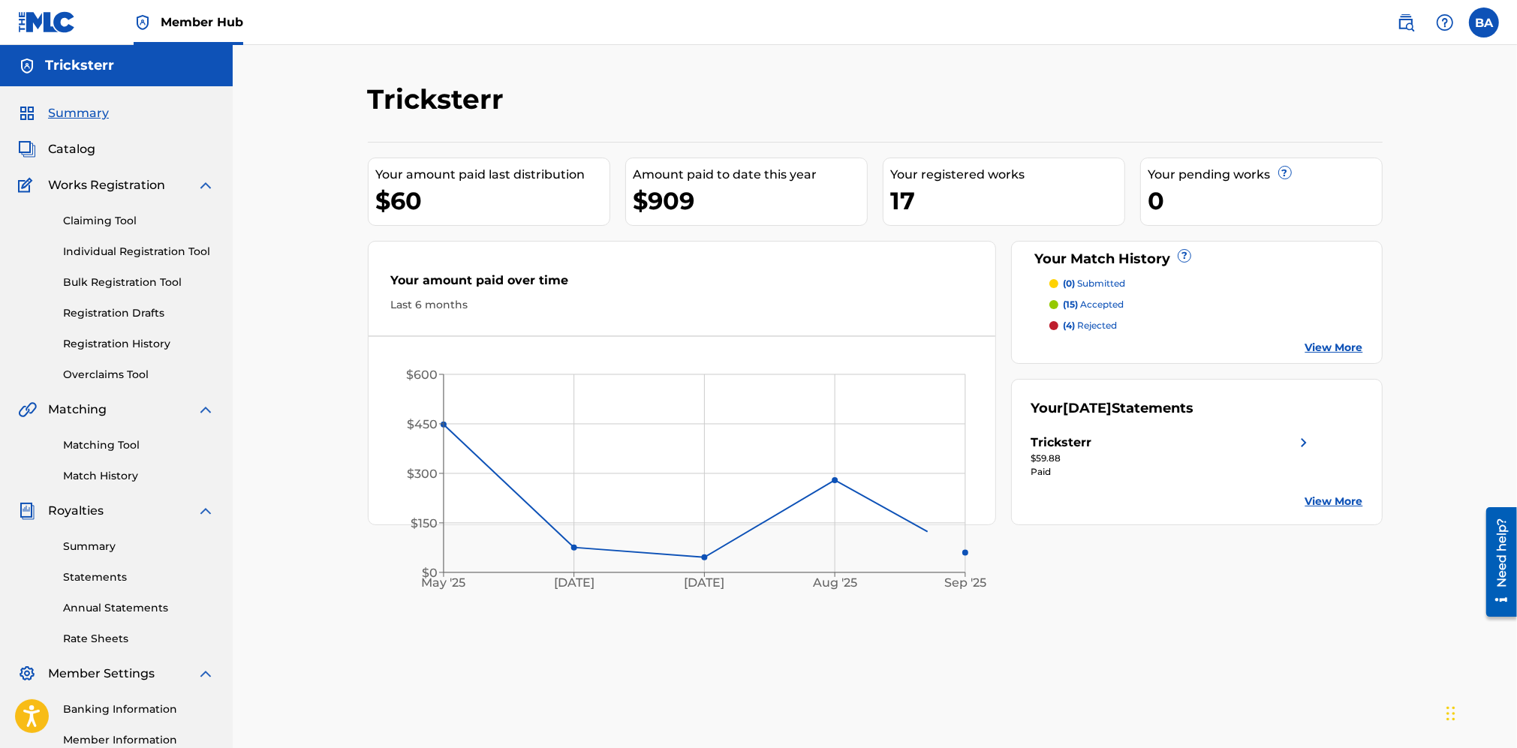
click at [92, 362] on div "Claiming Tool Individual Registration Tool Bulk Registration Tool Registration …" at bounding box center [116, 288] width 197 height 188
click at [95, 375] on link "Overclaims Tool" at bounding box center [139, 375] width 152 height 16
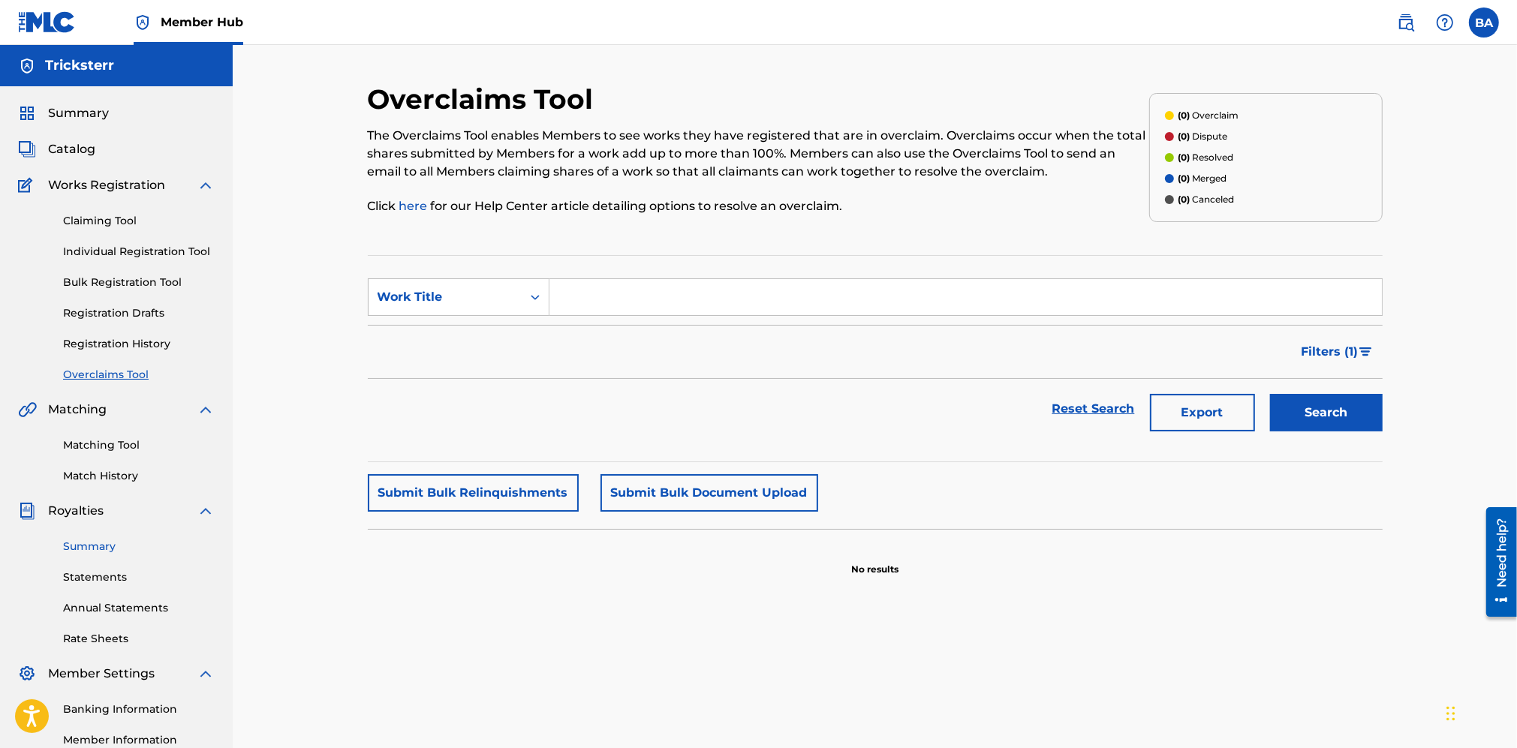
click at [80, 553] on link "Summary" at bounding box center [139, 547] width 152 height 16
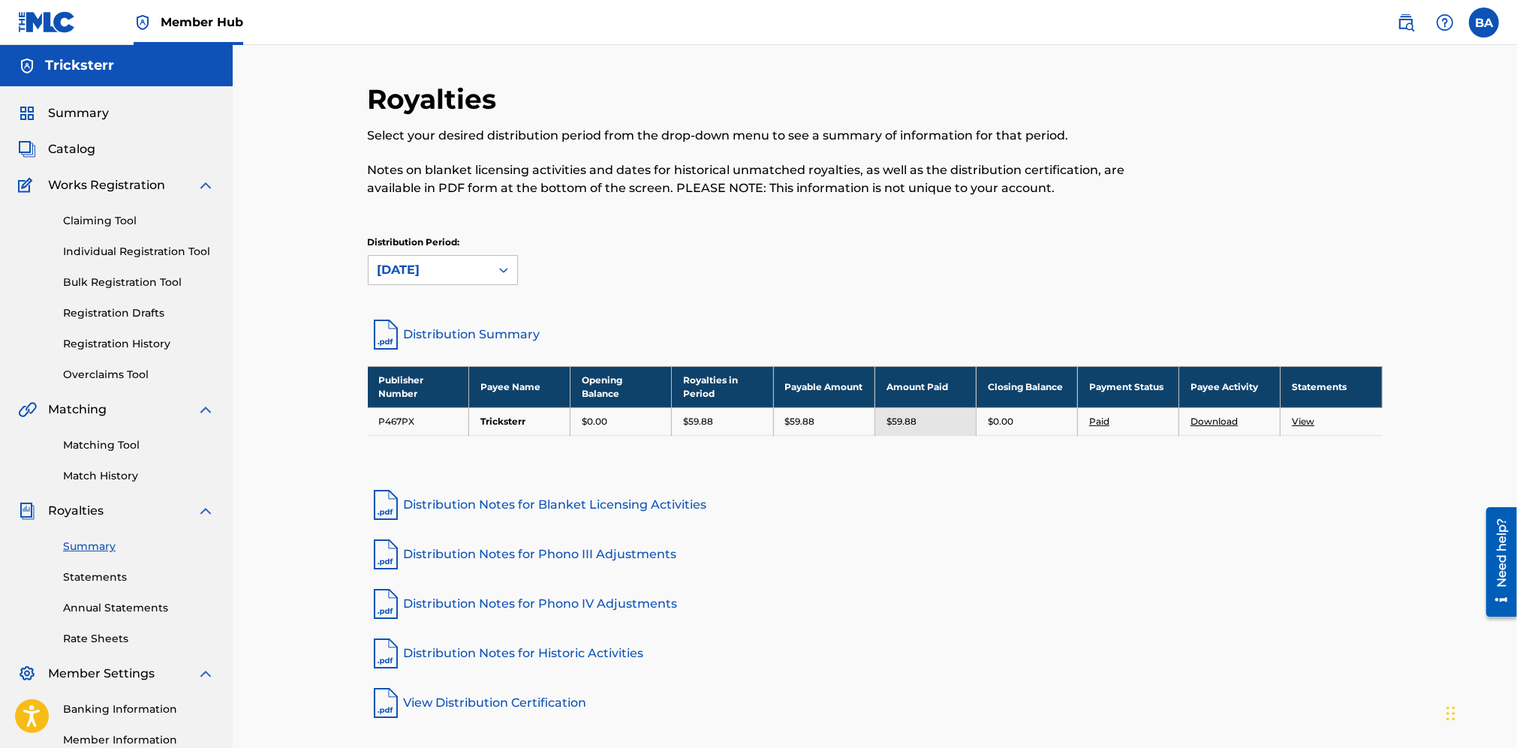
click at [98, 200] on div "Claiming Tool Individual Registration Tool Bulk Registration Tool Registration …" at bounding box center [116, 288] width 197 height 188
click at [94, 218] on link "Claiming Tool" at bounding box center [139, 221] width 152 height 16
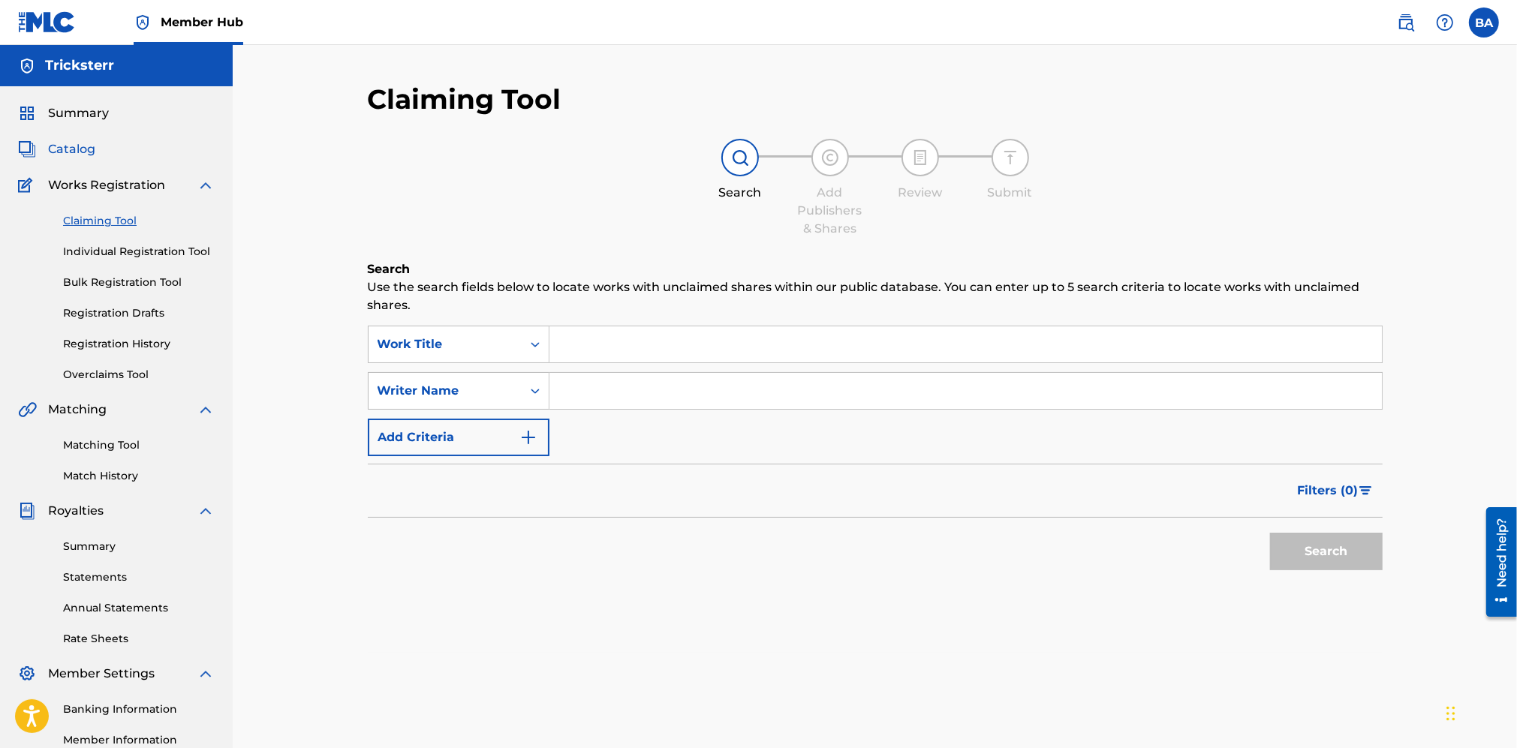
click at [75, 143] on span "Catalog" at bounding box center [71, 149] width 47 height 18
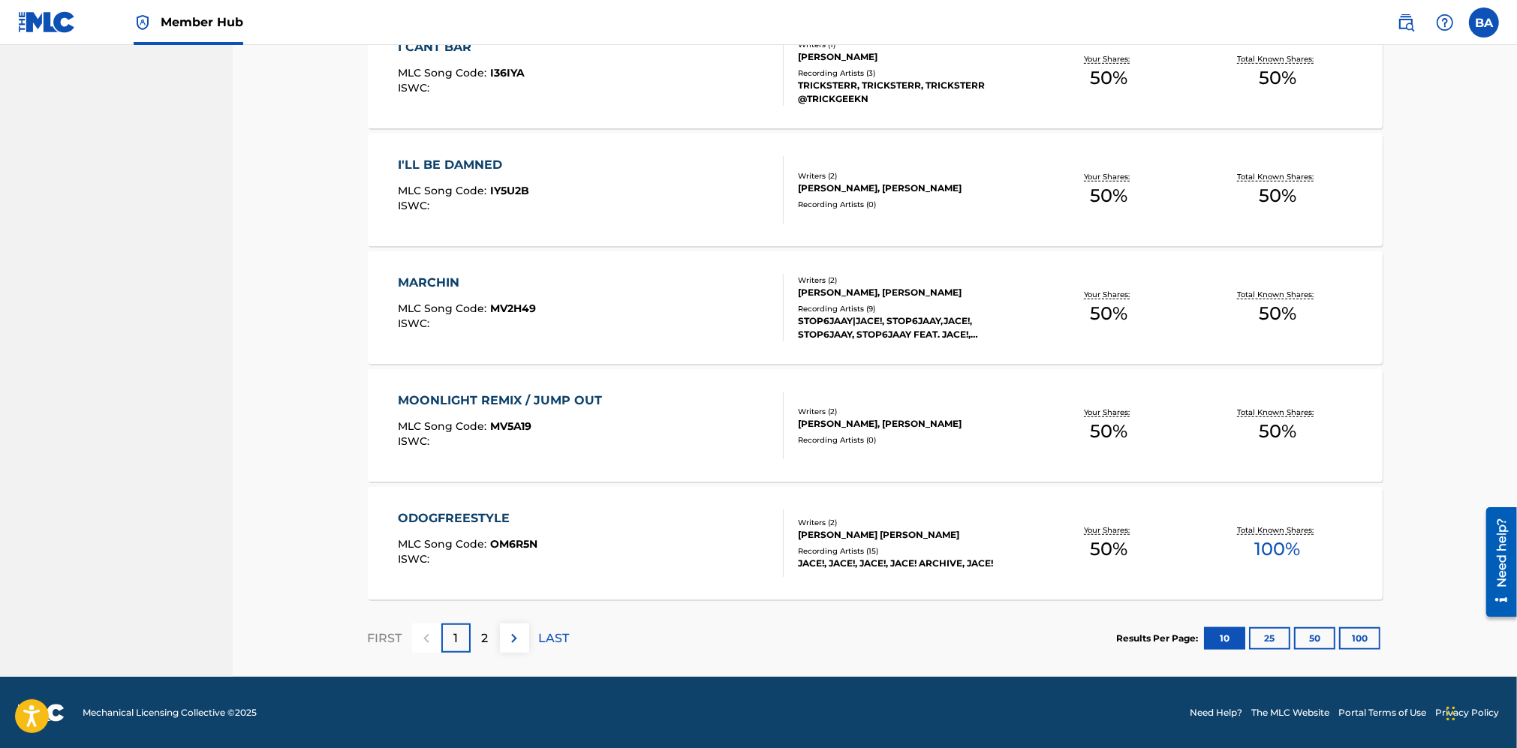
scroll to position [970, 0]
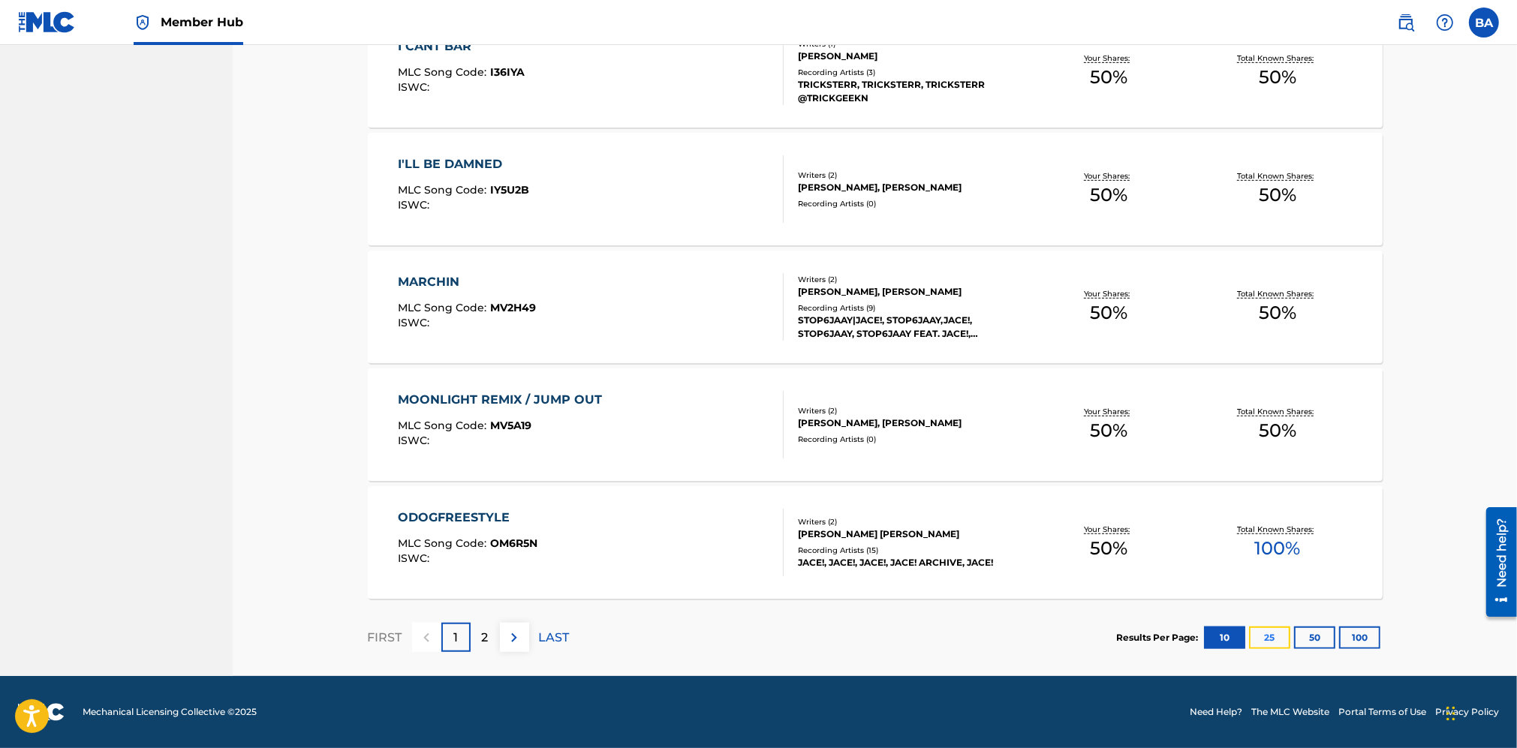
click at [1280, 634] on button "25" at bounding box center [1269, 638] width 41 height 23
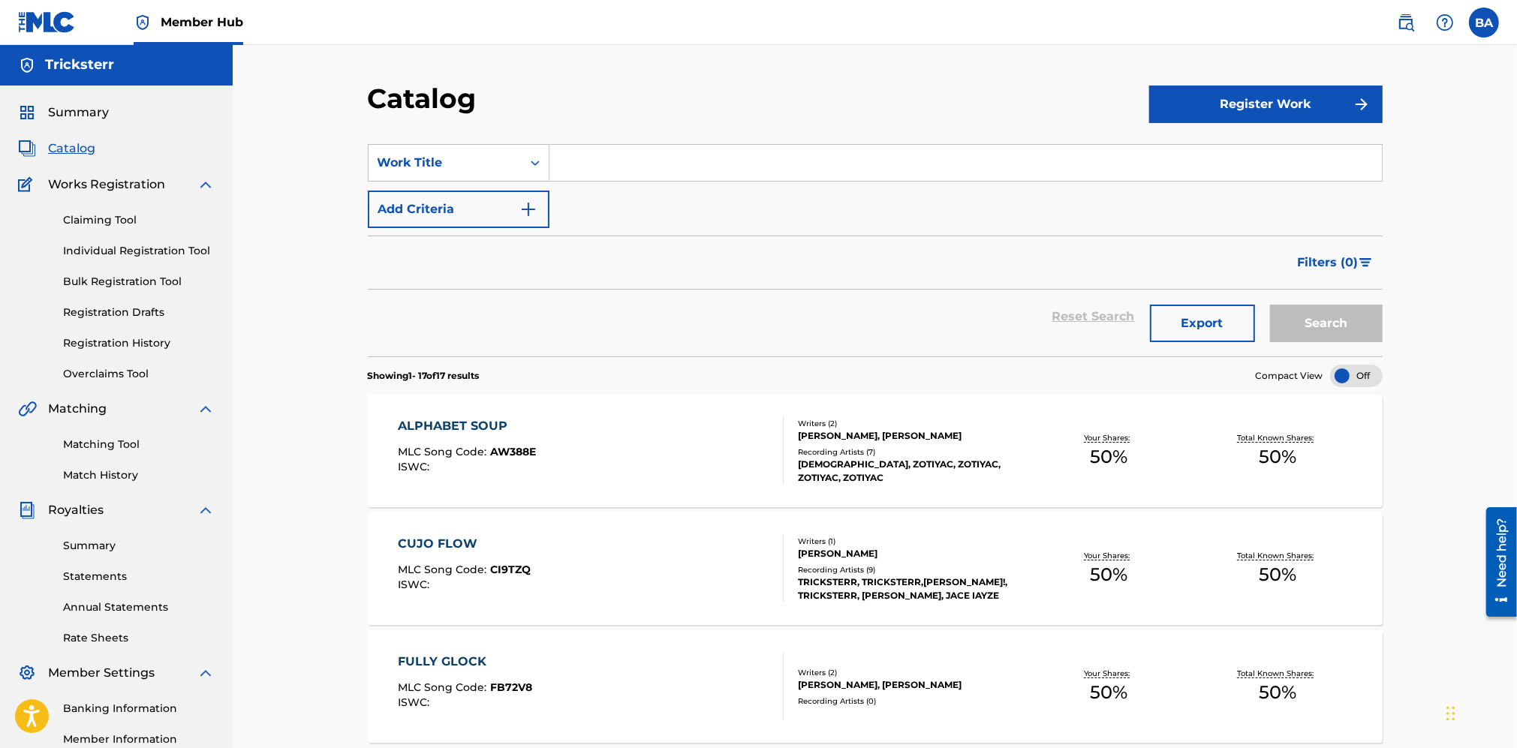
scroll to position [0, 0]
click at [110, 216] on link "Claiming Tool" at bounding box center [139, 221] width 152 height 16
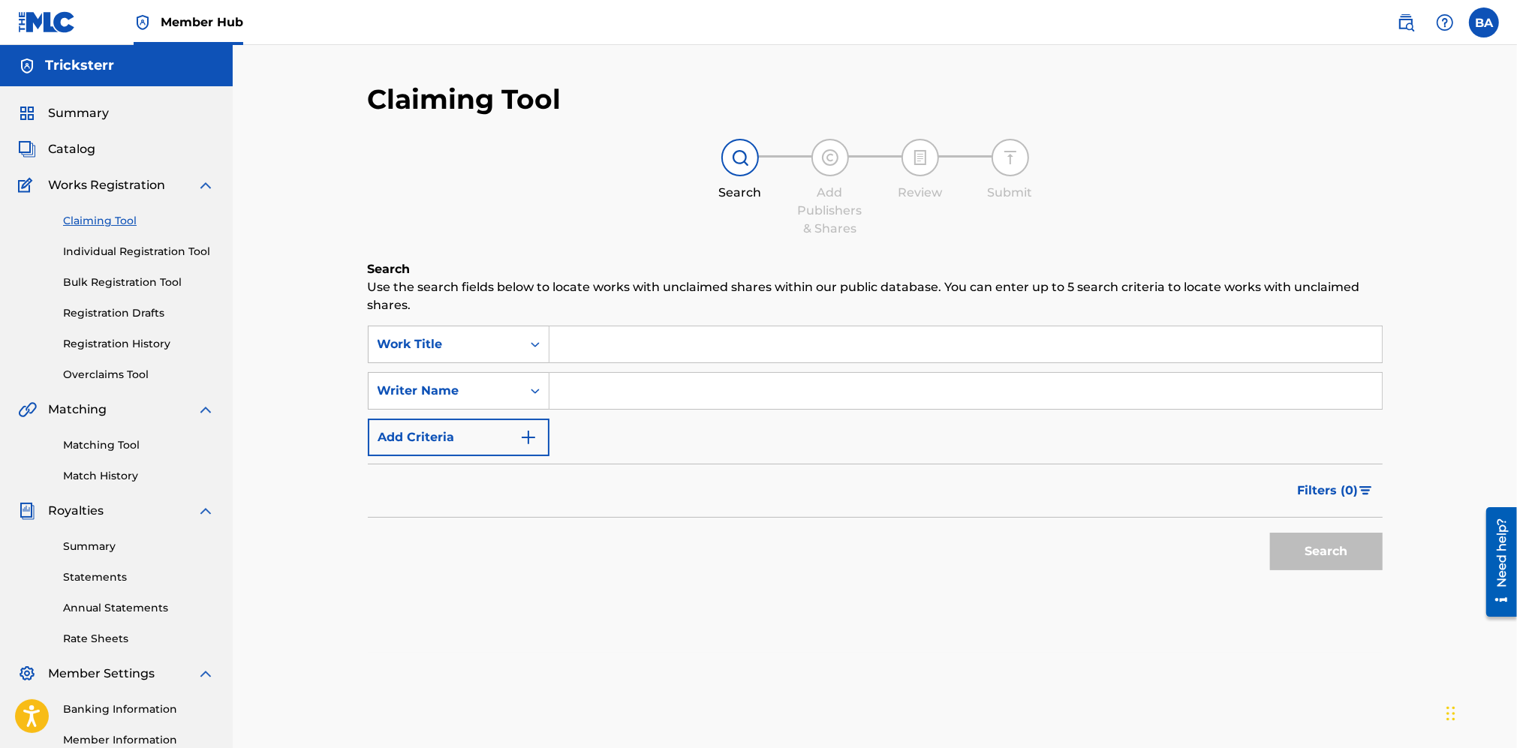
click at [614, 348] on input "Search Form" at bounding box center [966, 345] width 833 height 36
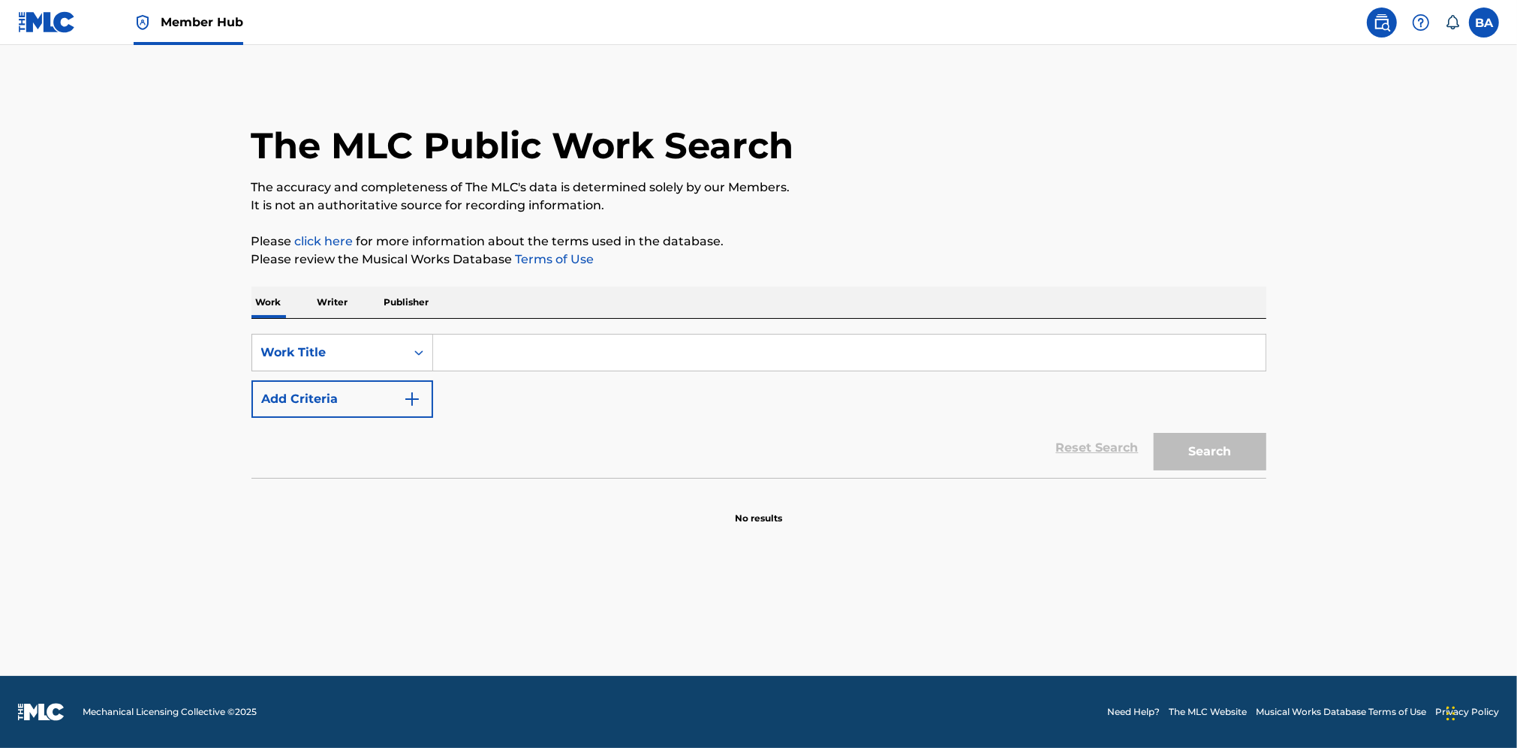
click at [462, 350] on input "Search Form" at bounding box center [849, 353] width 833 height 36
click at [316, 293] on p "Writer" at bounding box center [333, 303] width 40 height 32
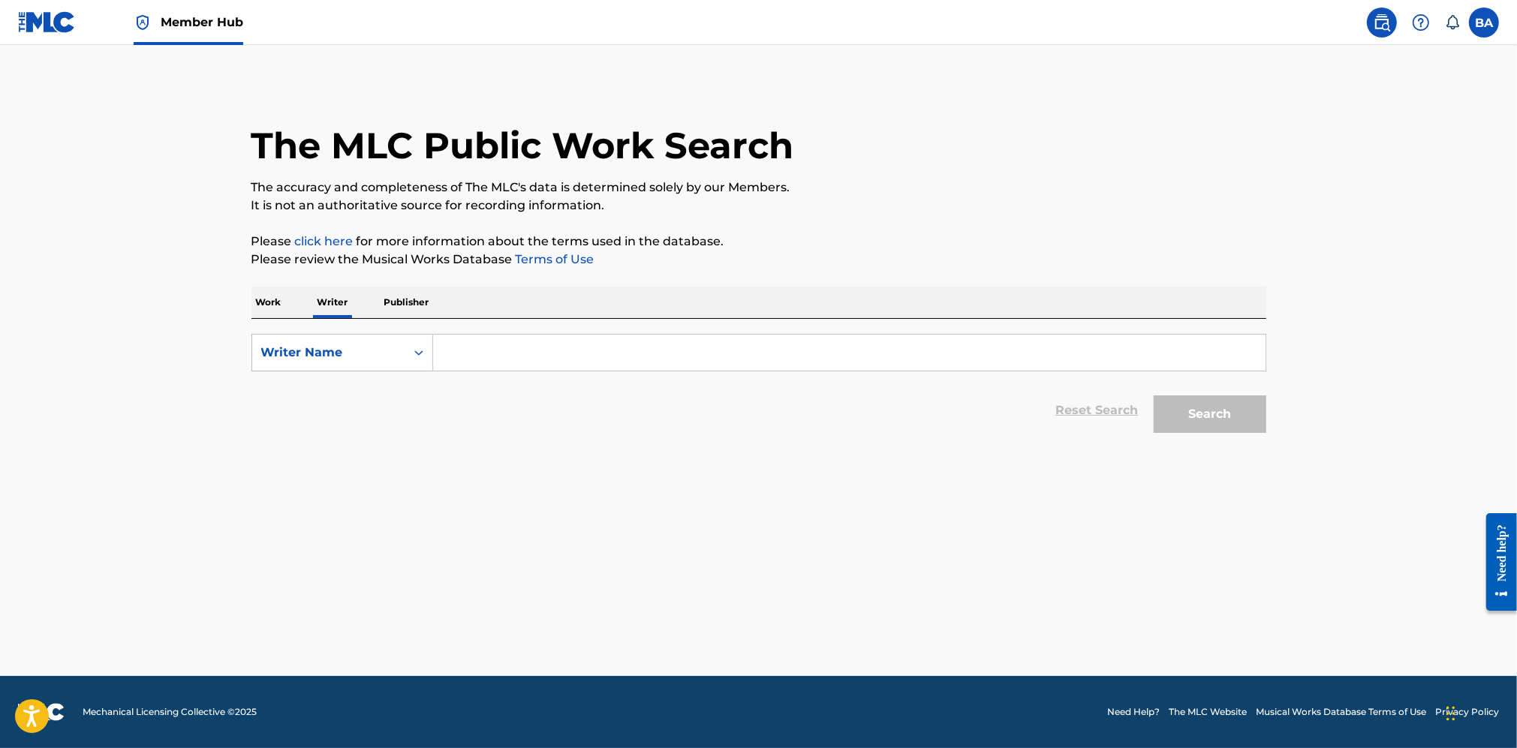
click at [492, 359] on input "Search Form" at bounding box center [849, 353] width 833 height 36
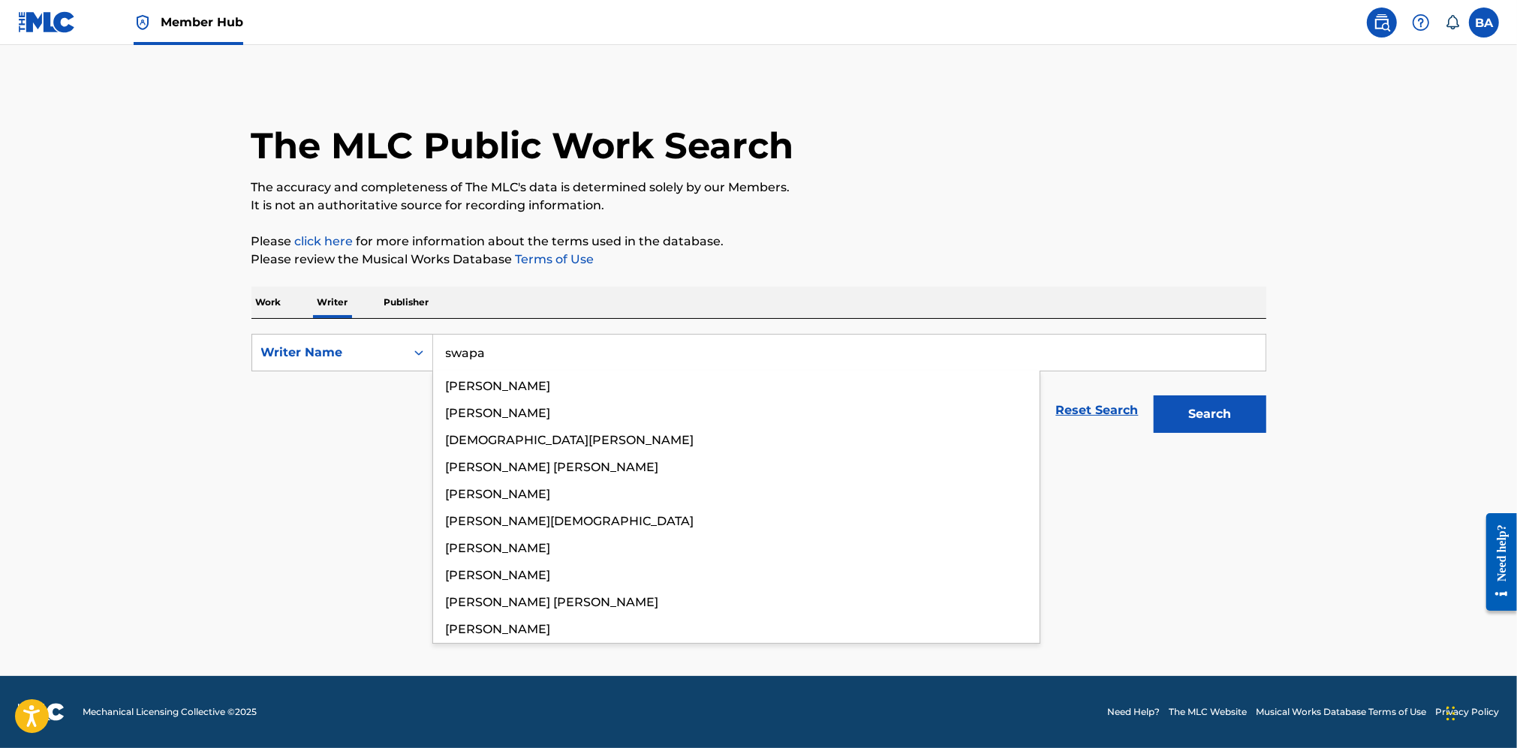
type input "swapa"
click at [1154, 396] on button "Search" at bounding box center [1210, 415] width 113 height 38
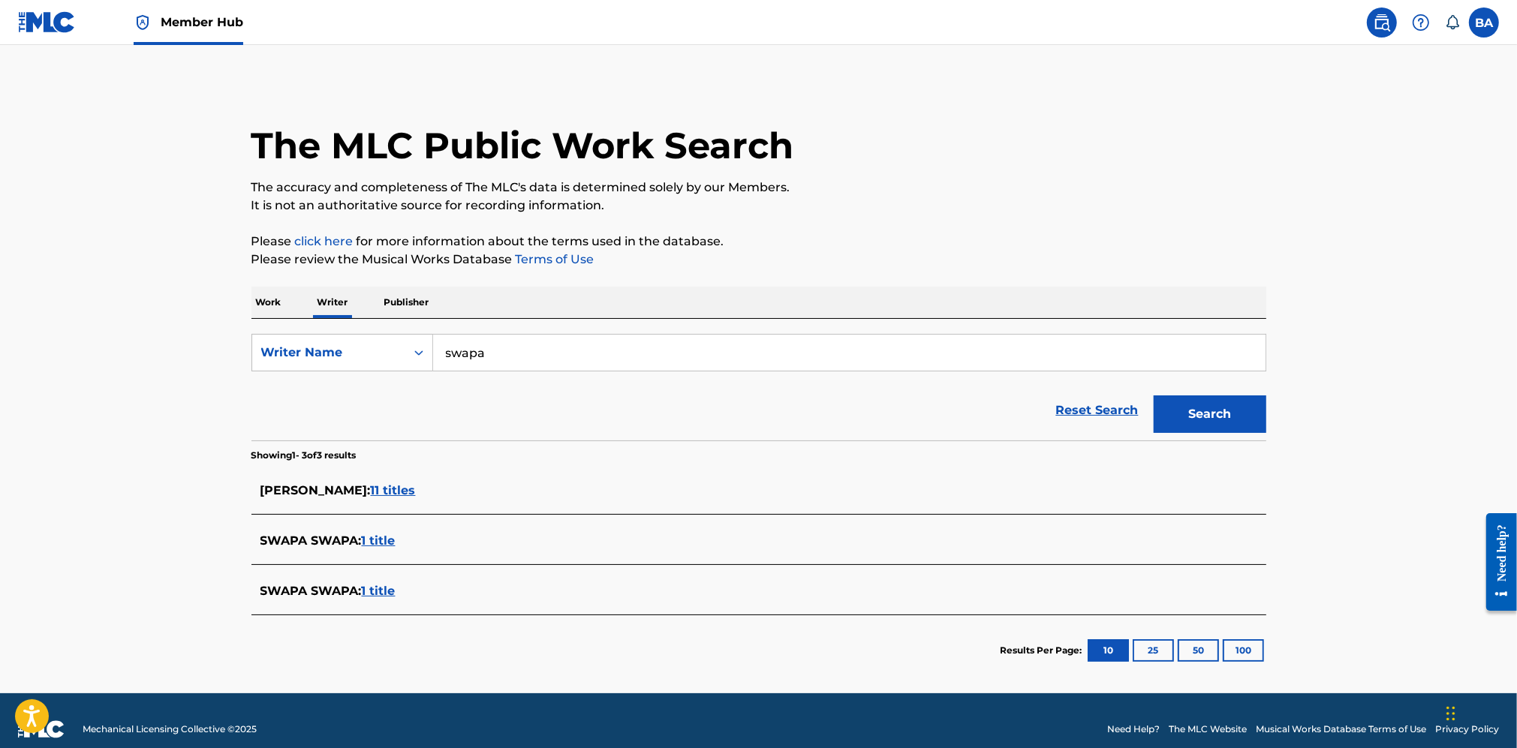
click at [390, 595] on span "1 title" at bounding box center [379, 591] width 34 height 14
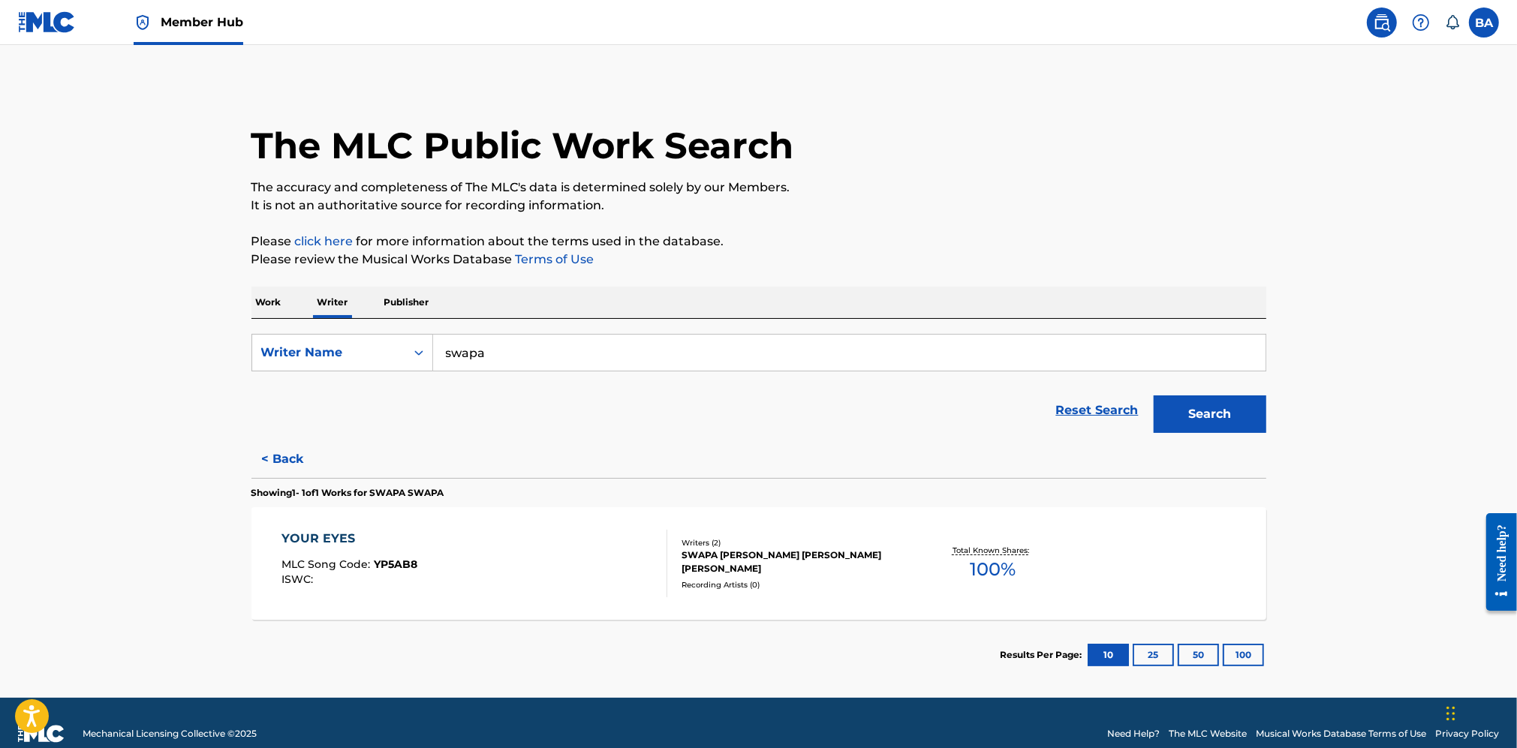
click at [389, 300] on p "Publisher" at bounding box center [407, 303] width 54 height 32
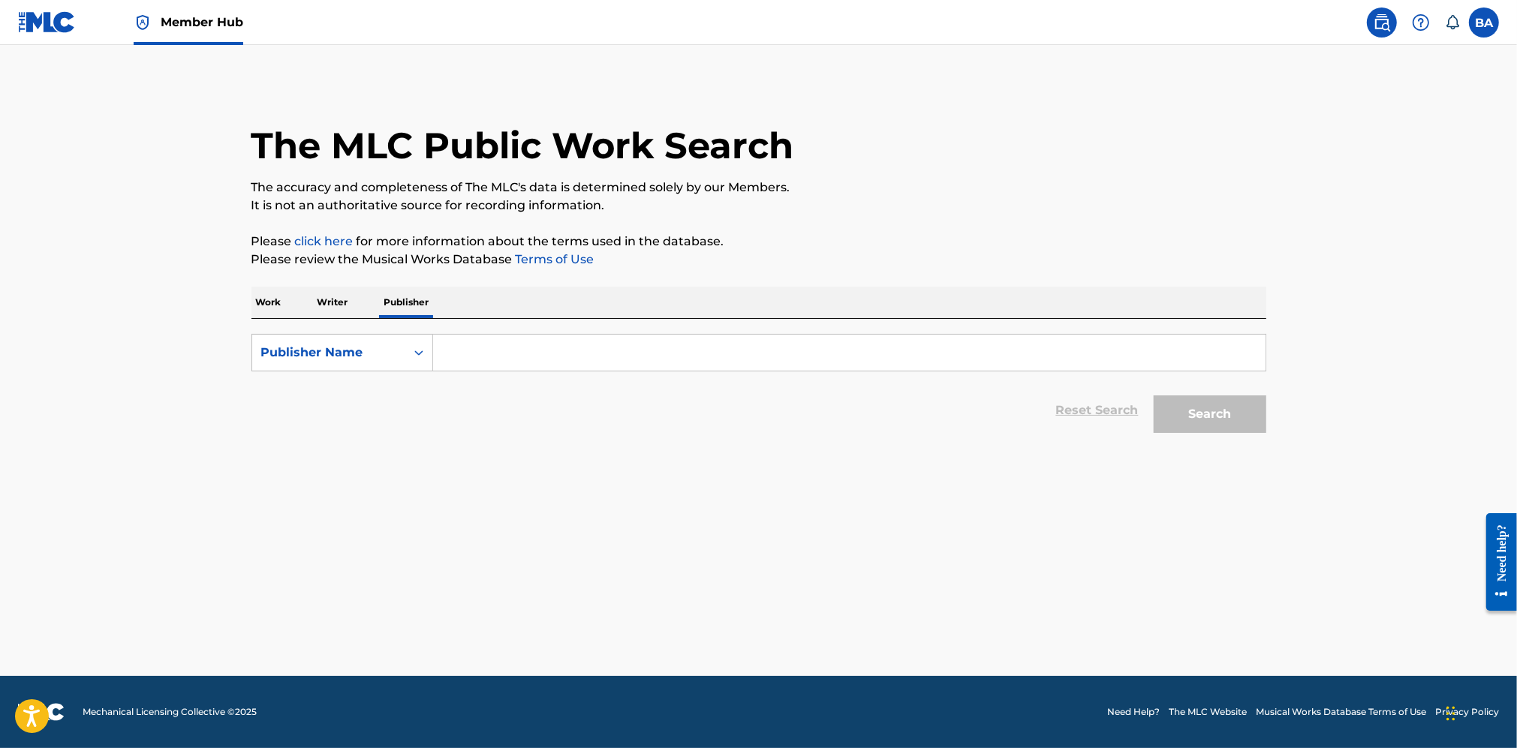
click at [357, 297] on div "Work Writer Publisher" at bounding box center [758, 303] width 1015 height 32
click at [324, 305] on p "Writer" at bounding box center [333, 303] width 40 height 32
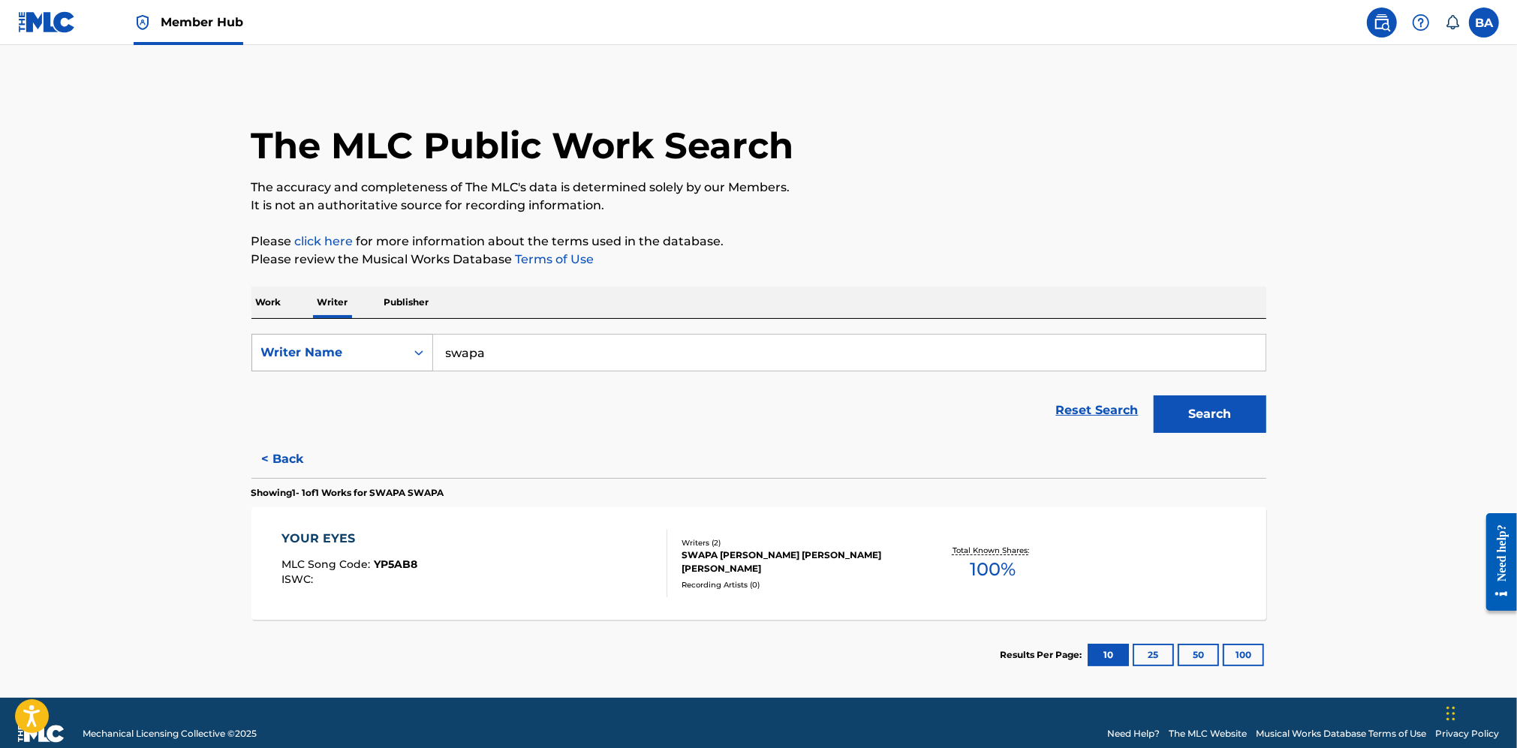
drag, startPoint x: 513, startPoint y: 355, endPoint x: 387, endPoint y: 355, distance: 126.1
click at [388, 355] on div "SearchWithCriteria1751e739-f6ec-45b0-8829-d6b8b4235996 Writer Name swapa" at bounding box center [758, 353] width 1015 height 38
click at [497, 363] on input "Search Form" at bounding box center [849, 353] width 833 height 36
paste input "https://www.themlc.com/"
click at [1222, 414] on button "Search" at bounding box center [1210, 415] width 113 height 38
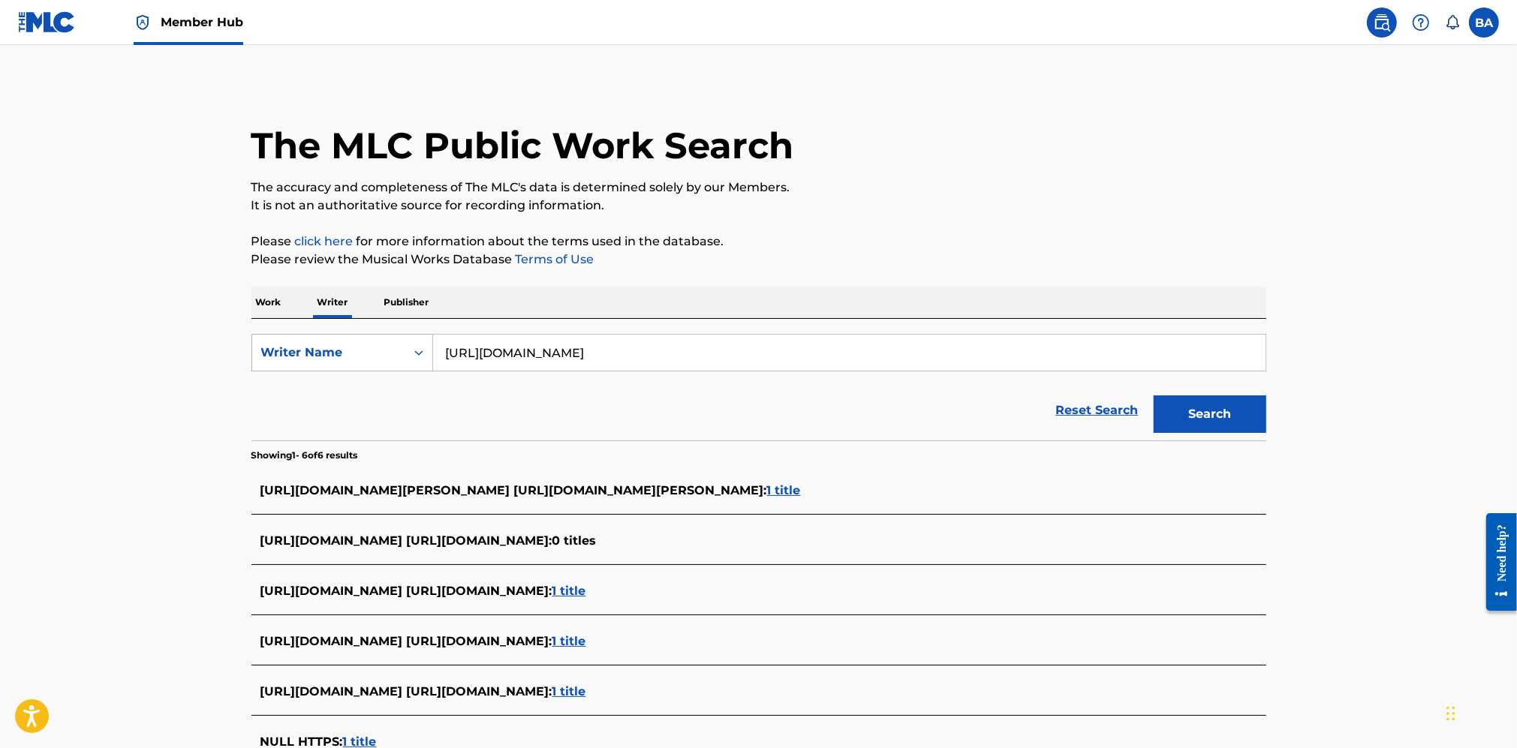
drag, startPoint x: 655, startPoint y: 350, endPoint x: 323, endPoint y: 354, distance: 332.6
click at [324, 354] on div "SearchWithCriteria1751e739-f6ec-45b0-8829-d6b8b4235996 Writer Name https://www.…" at bounding box center [758, 353] width 1015 height 38
drag, startPoint x: 1396, startPoint y: 704, endPoint x: 1289, endPoint y: 684, distance: 109.3
click at [1396, 704] on main "The MLC Public Work Search The accuracy and completeness of The MLC's data is d…" at bounding box center [758, 445] width 1517 height 800
drag, startPoint x: 545, startPoint y: 357, endPoint x: 368, endPoint y: 366, distance: 177.4
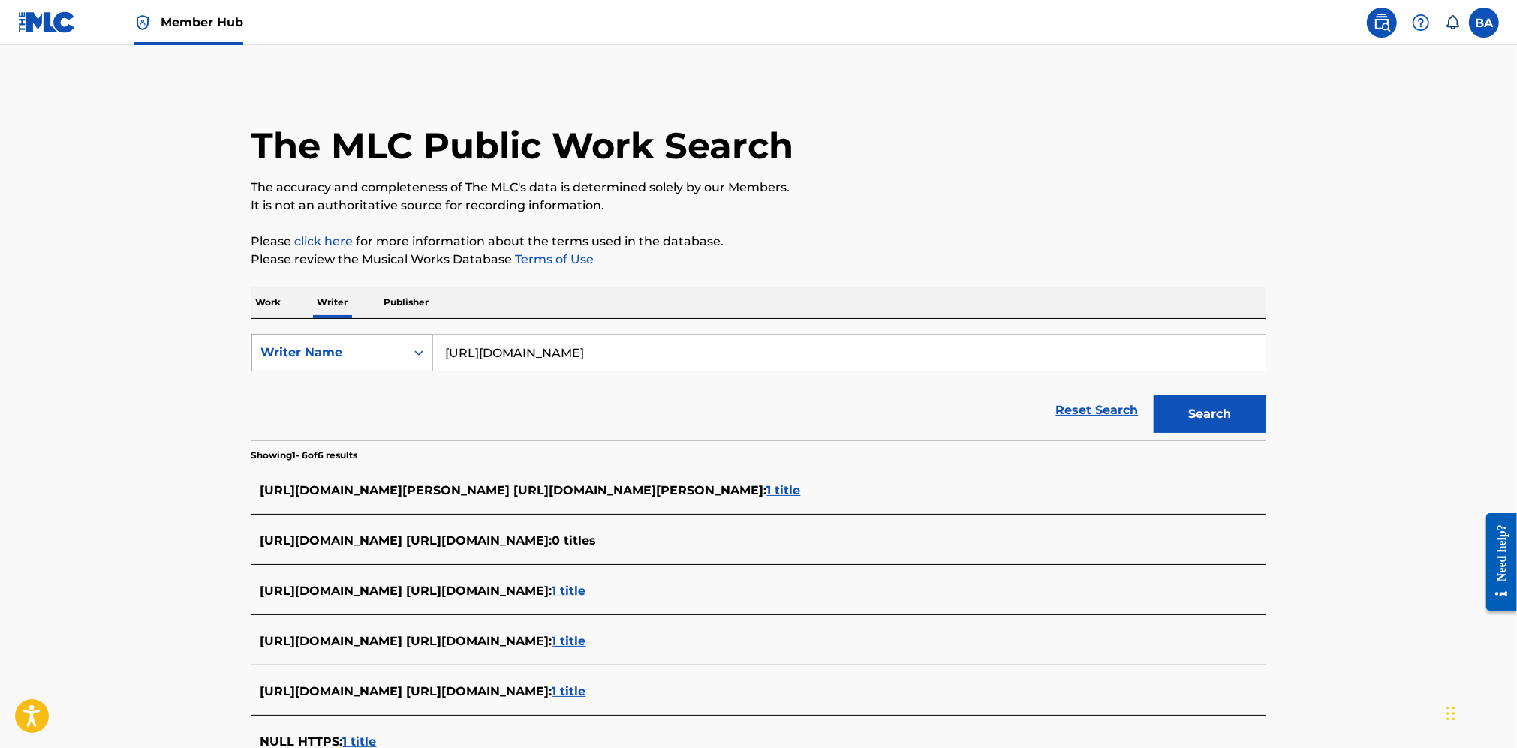
click at [306, 357] on div "SearchWithCriteria1751e739-f6ec-45b0-8829-d6b8b4235996 Writer Name https://www.…" at bounding box center [758, 353] width 1015 height 38
paste input "s"
drag, startPoint x: 441, startPoint y: 362, endPoint x: 300, endPoint y: 338, distance: 142.4
click at [264, 360] on div "SearchWithCriteria1751e739-f6ec-45b0-8829-d6b8b4235996 Writer Name https://www.…" at bounding box center [758, 353] width 1015 height 38
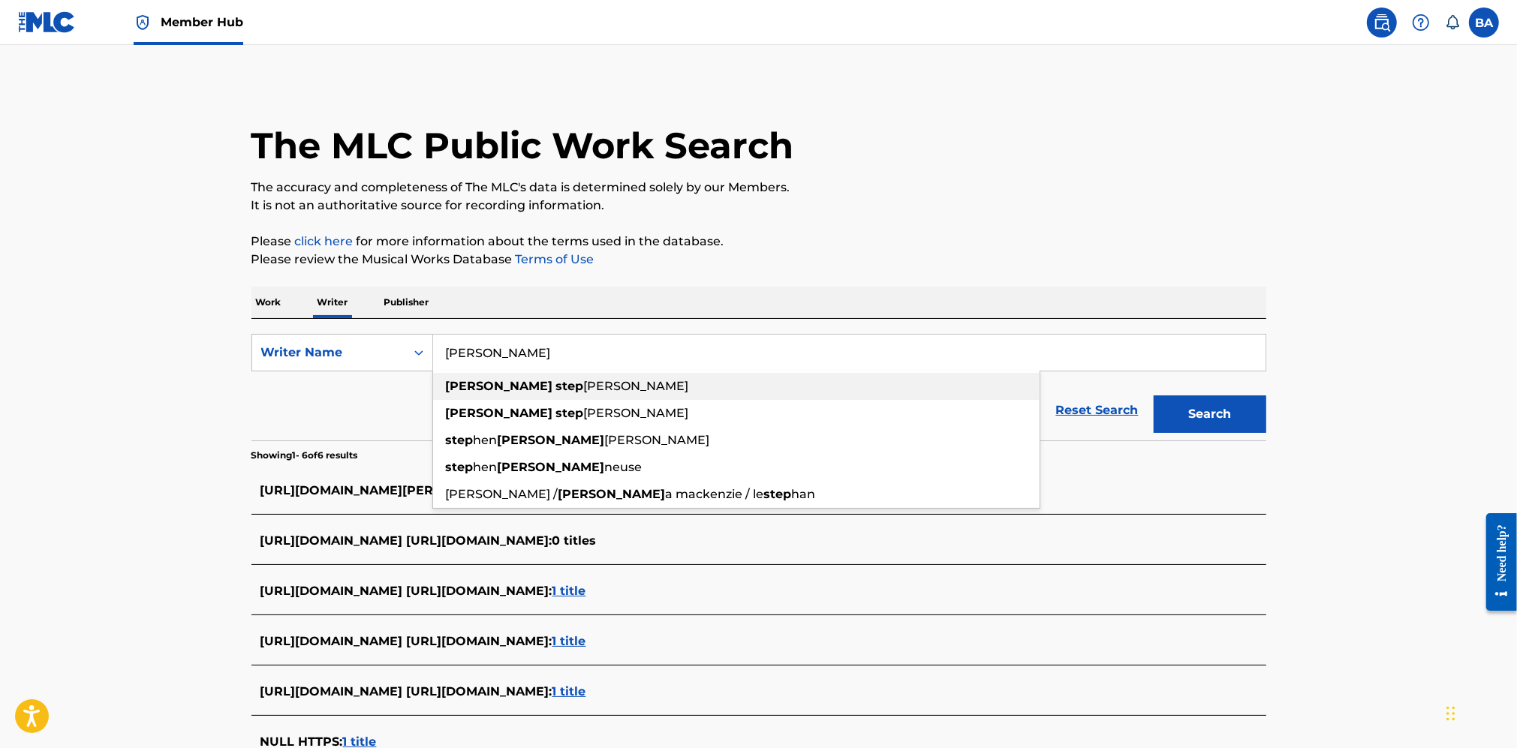
click at [584, 380] on span "henson" at bounding box center [636, 386] width 105 height 14
type input "shaun stephenson"
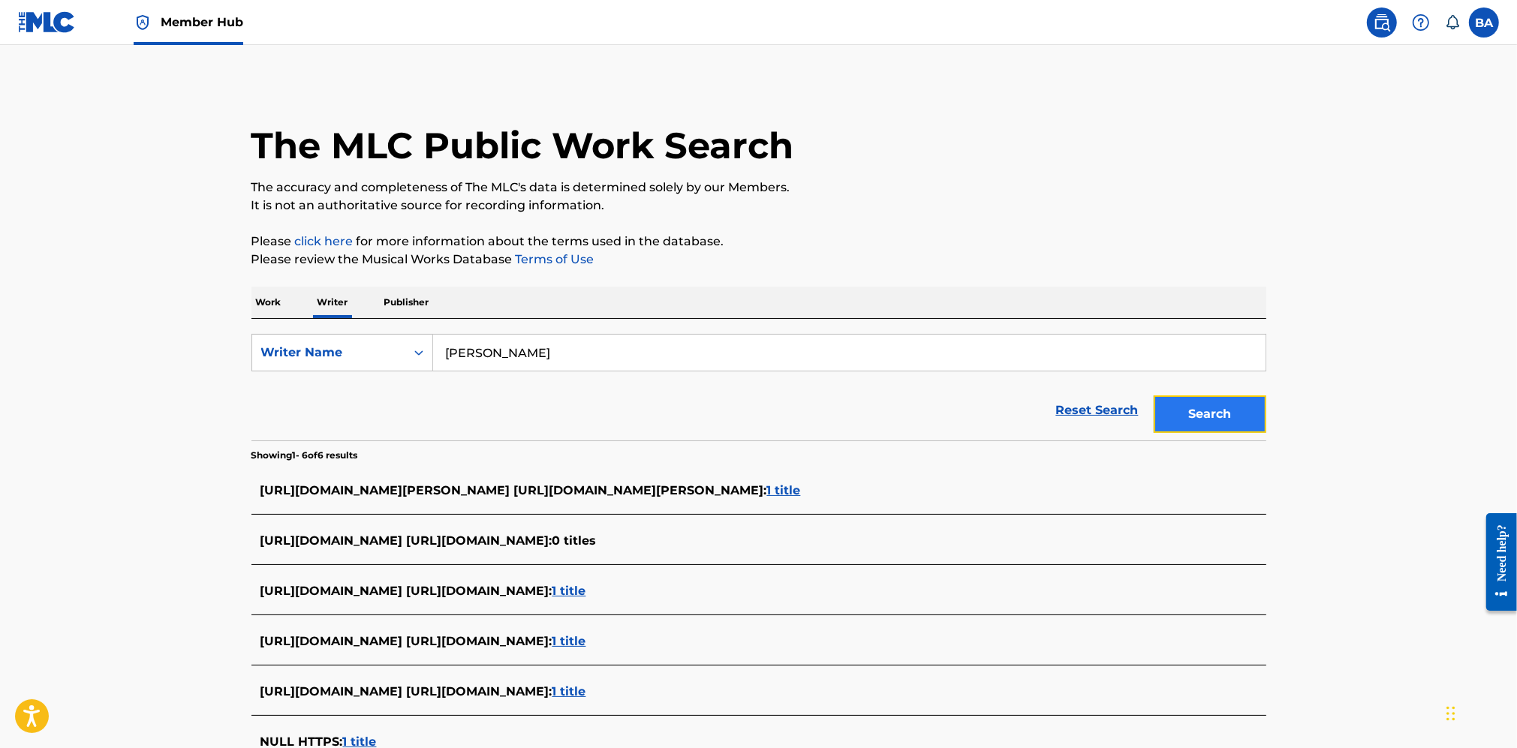
click at [1191, 425] on button "Search" at bounding box center [1210, 415] width 113 height 38
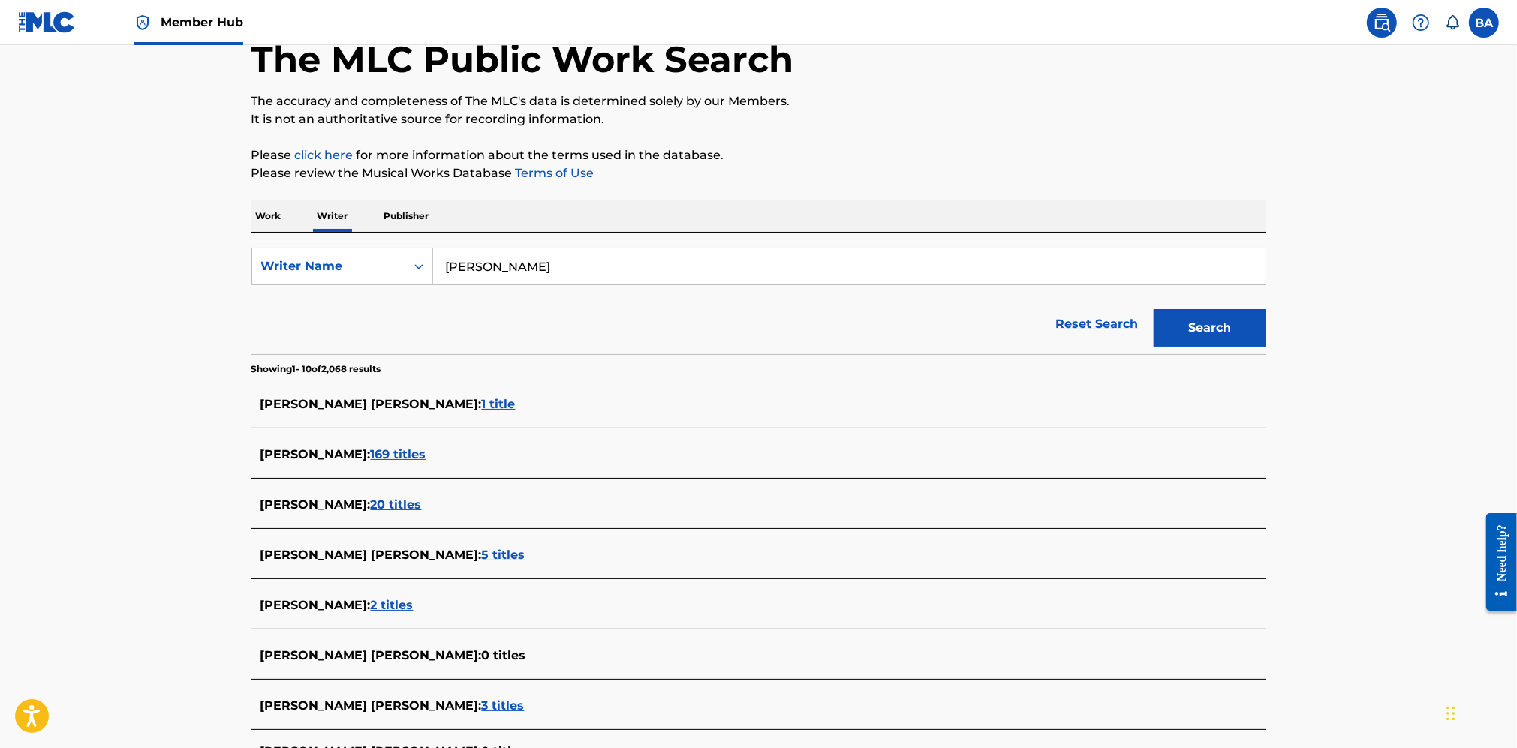
scroll to position [94, 0]
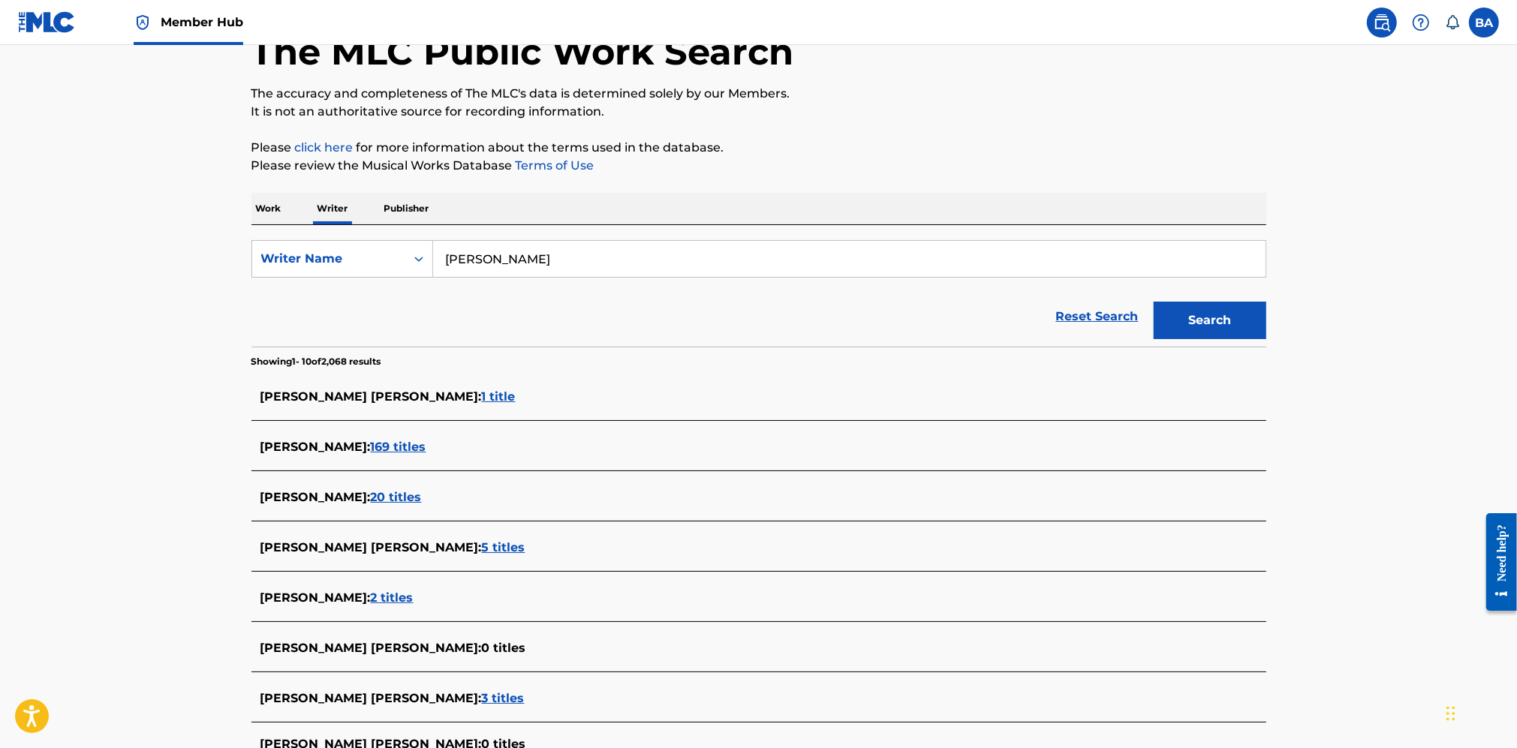
click at [482, 394] on span "1 title" at bounding box center [499, 397] width 34 height 14
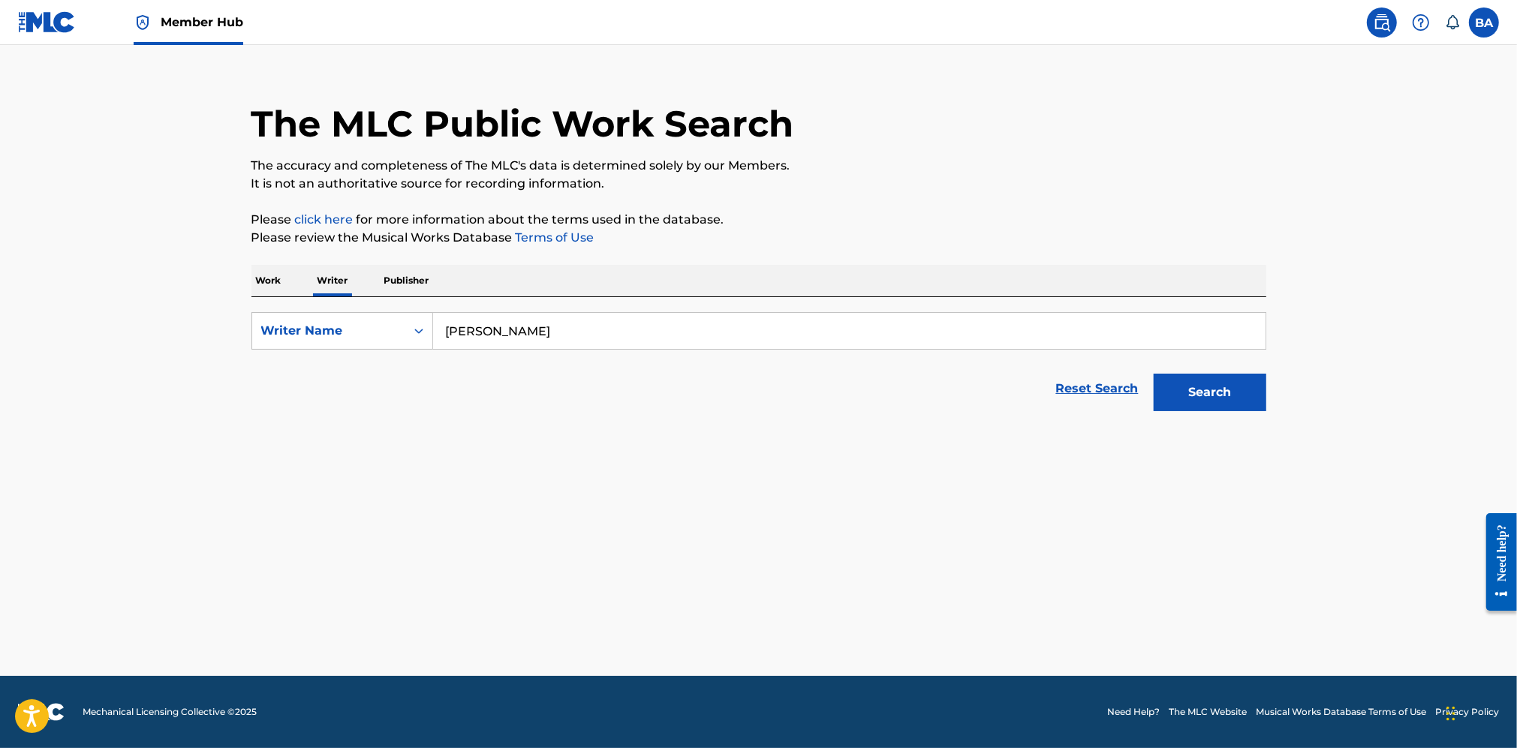
scroll to position [21, 0]
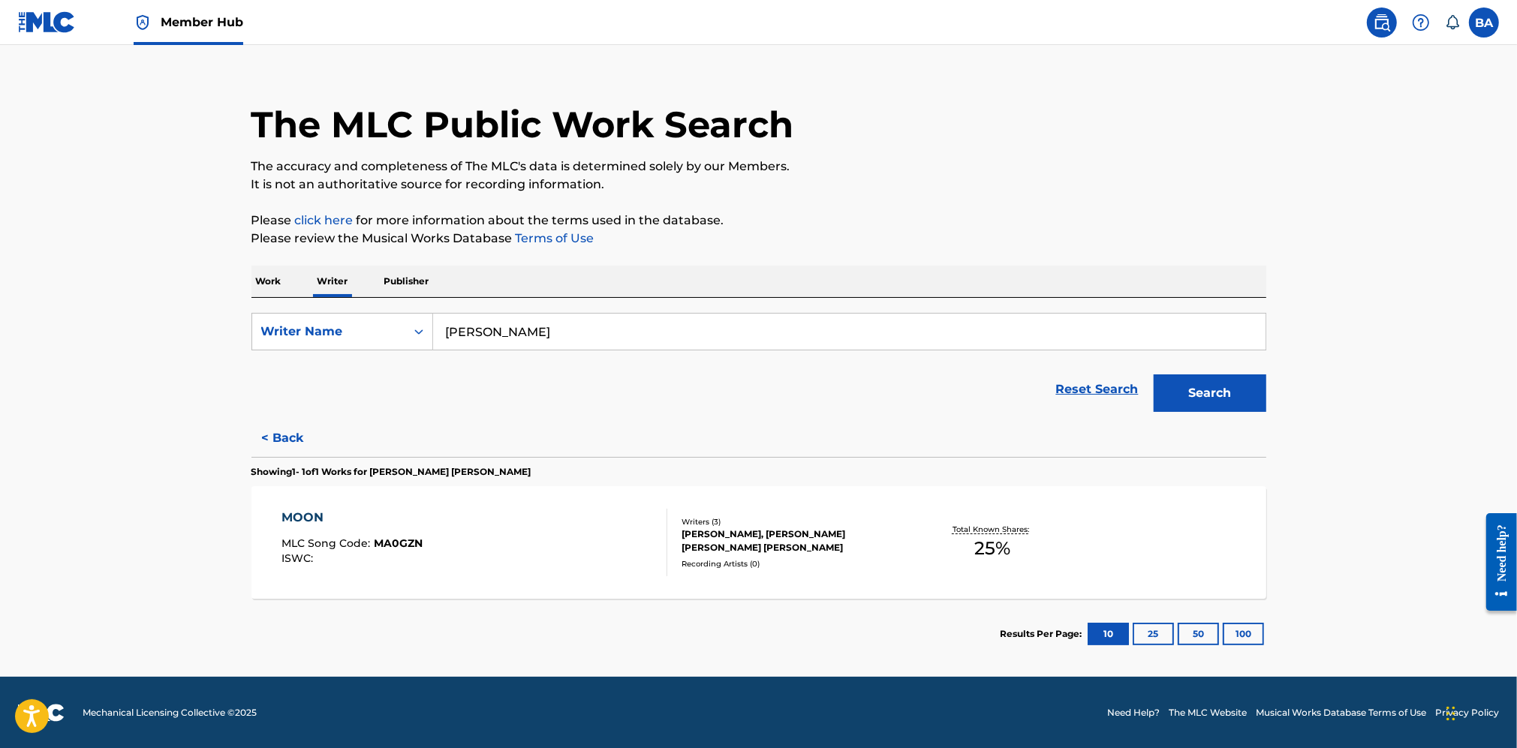
click at [255, 279] on p "Work" at bounding box center [268, 282] width 35 height 32
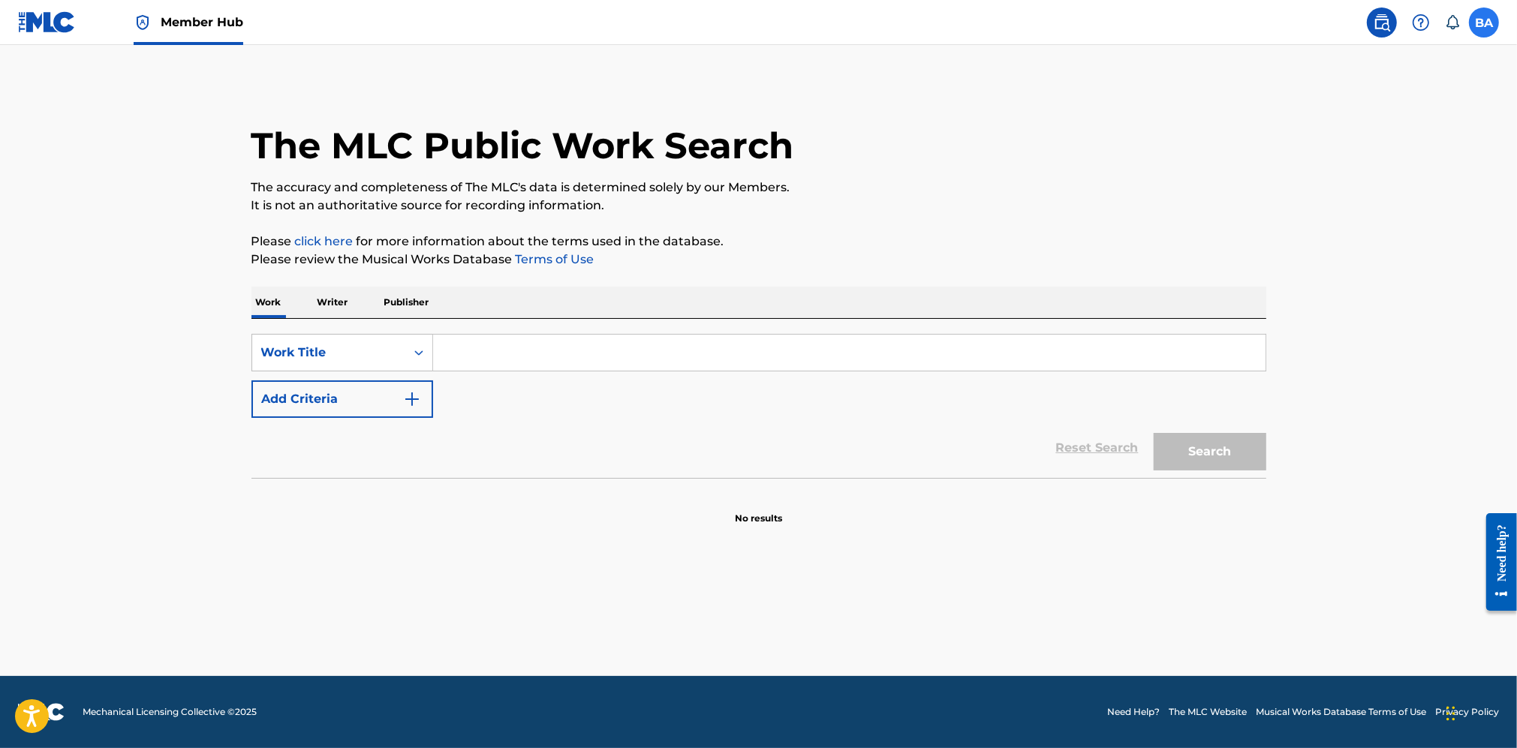
click at [1489, 26] on label at bounding box center [1484, 23] width 30 height 30
click at [1484, 23] on input "BA Bryant Avila 1privtricksterr@gmail.com Notification Preferences Profile Log …" at bounding box center [1484, 23] width 0 height 0
drag, startPoint x: 318, startPoint y: 170, endPoint x: 310, endPoint y: 173, distance: 8.1
click at [316, 170] on div "The MLC Public Work Search" at bounding box center [758, 138] width 1015 height 110
click at [528, 344] on input "Search Form" at bounding box center [849, 353] width 833 height 36
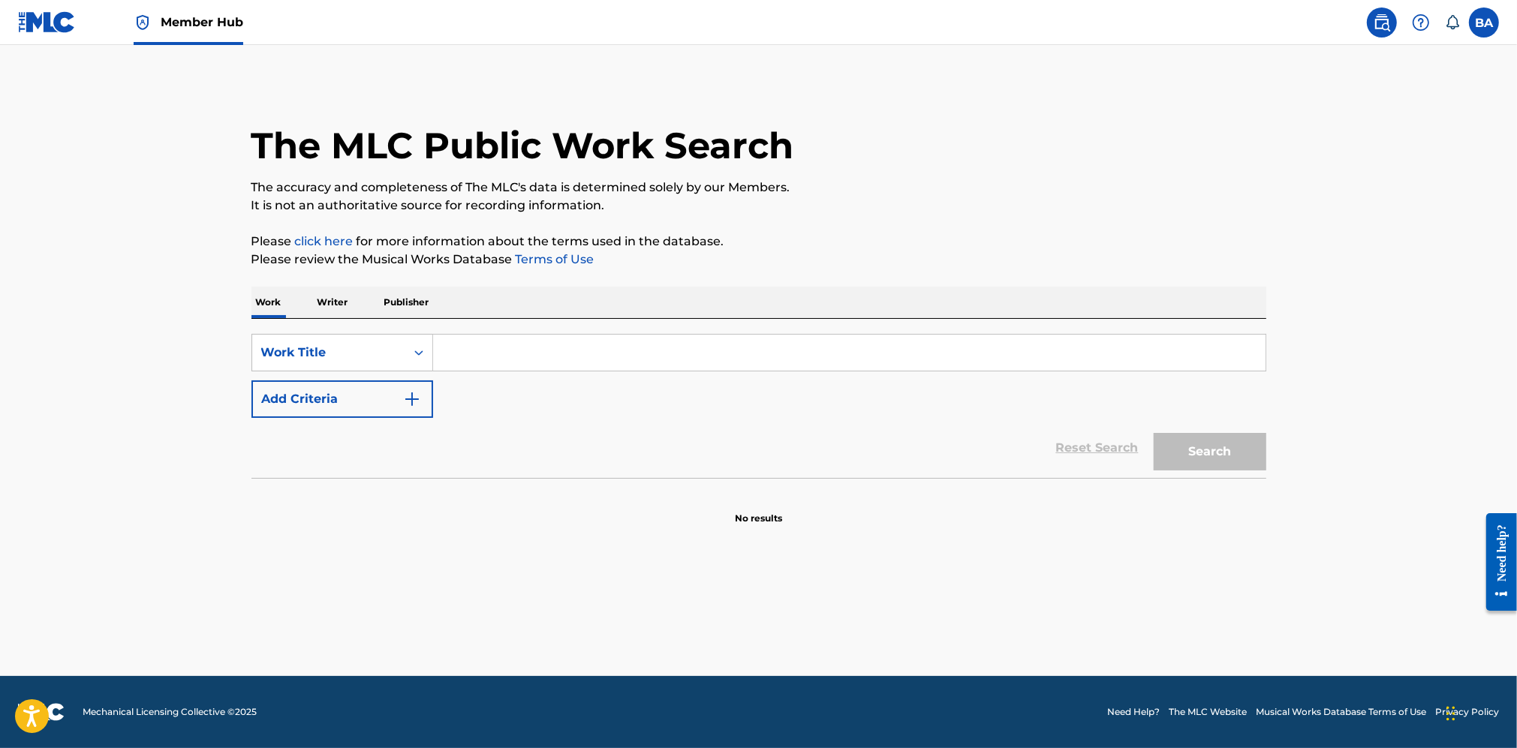
click at [963, 734] on footer "Mechanical Licensing Collective © 2025 Need Help? The MLC Website Musical Works…" at bounding box center [758, 712] width 1517 height 72
click at [456, 338] on input "Search Form" at bounding box center [849, 353] width 833 height 36
click at [468, 351] on input "Search Form" at bounding box center [849, 353] width 833 height 36
click at [455, 355] on input "Search Form" at bounding box center [849, 353] width 833 height 36
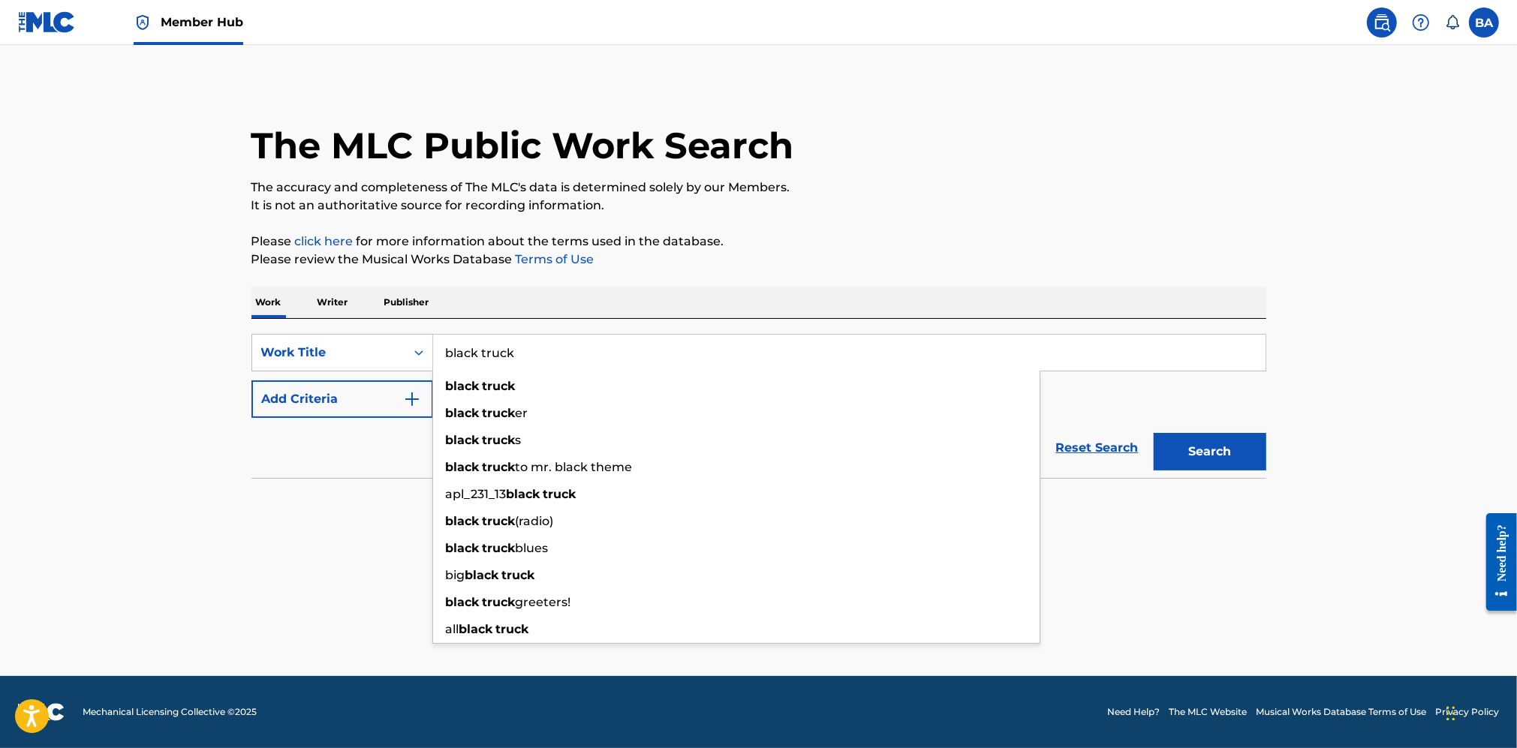
type input "black truck"
click at [1074, 318] on div "Work Writer Publisher" at bounding box center [758, 303] width 1015 height 32
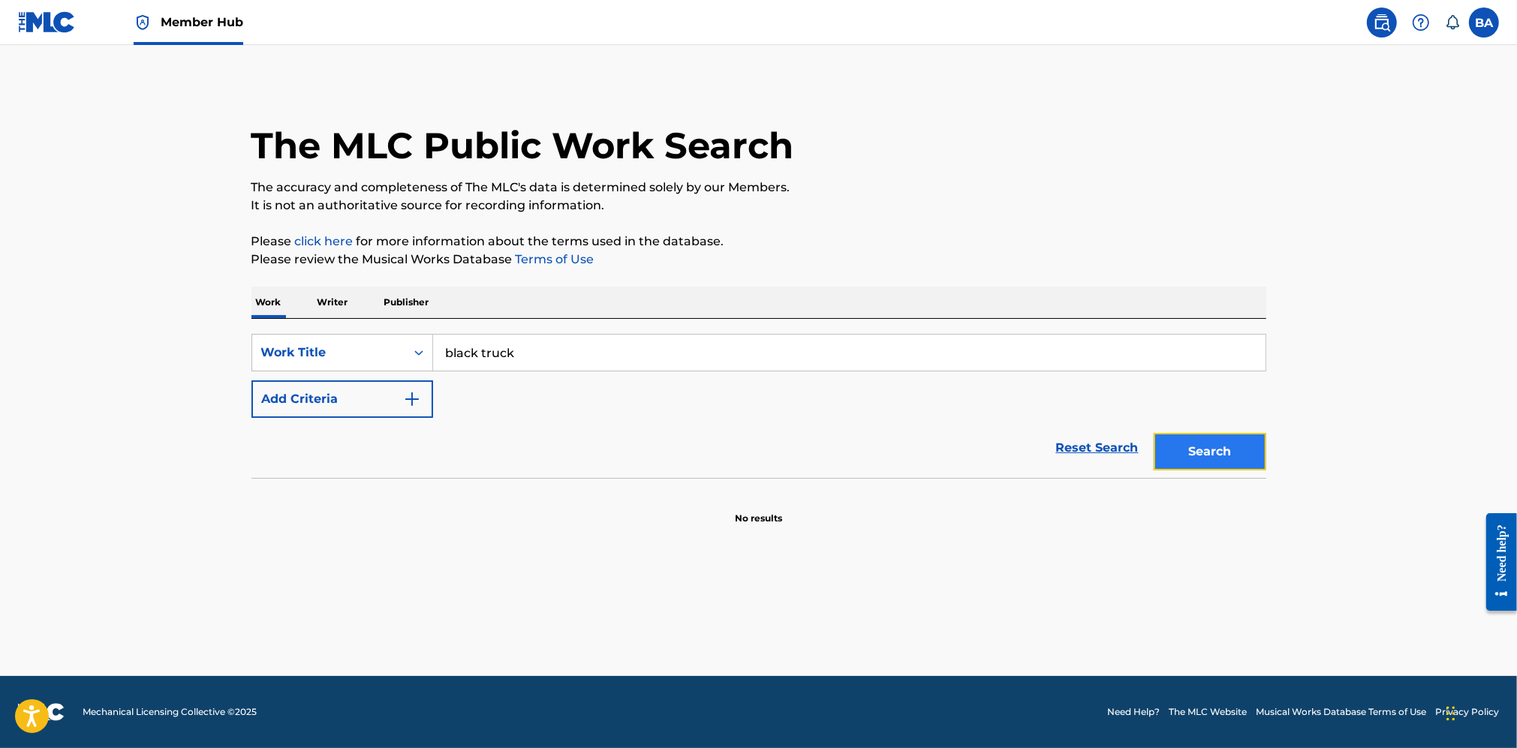
click at [1239, 441] on button "Search" at bounding box center [1210, 452] width 113 height 38
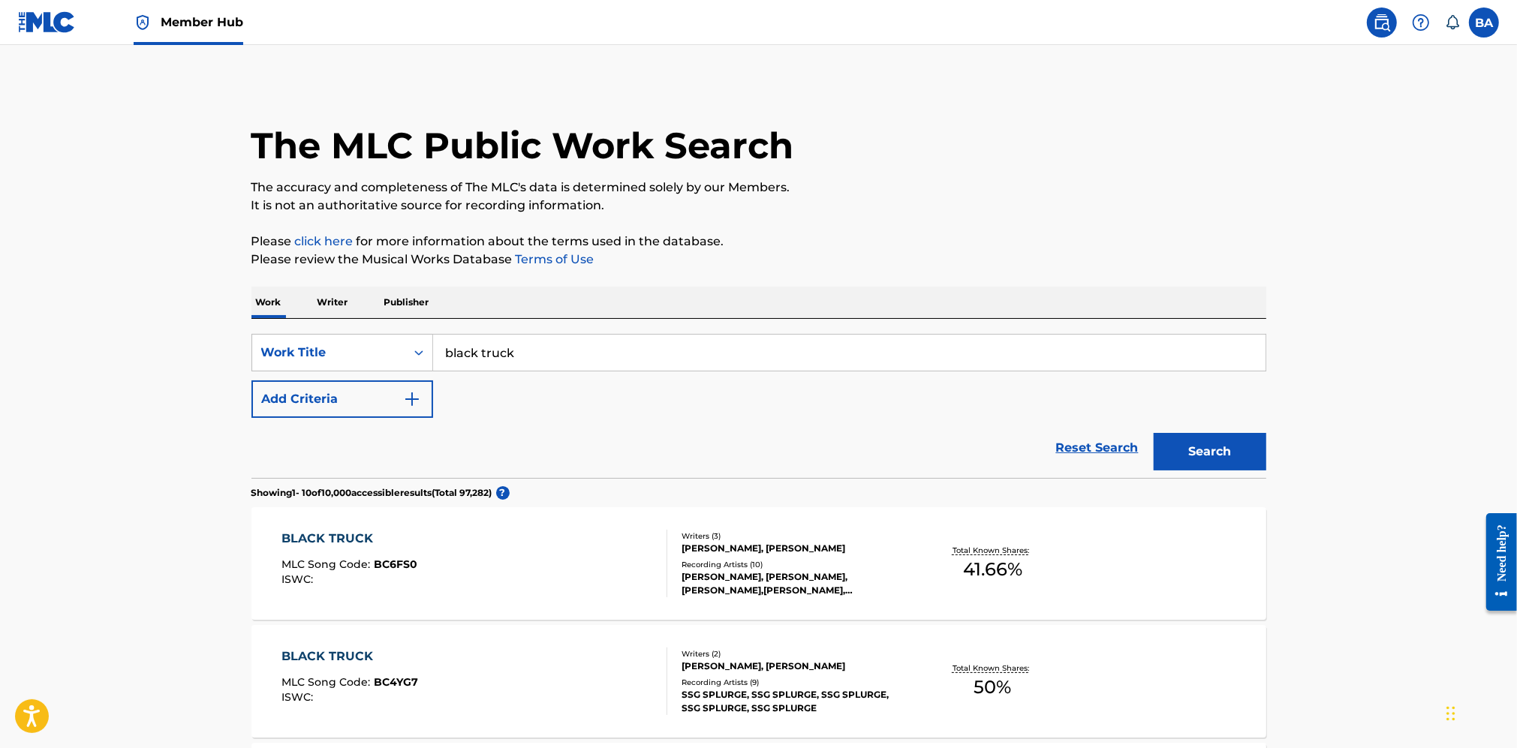
click at [80, 31] on div "Member Hub" at bounding box center [130, 22] width 225 height 44
click at [69, 28] on img at bounding box center [47, 22] width 58 height 22
